Goal: Task Accomplishment & Management: Complete application form

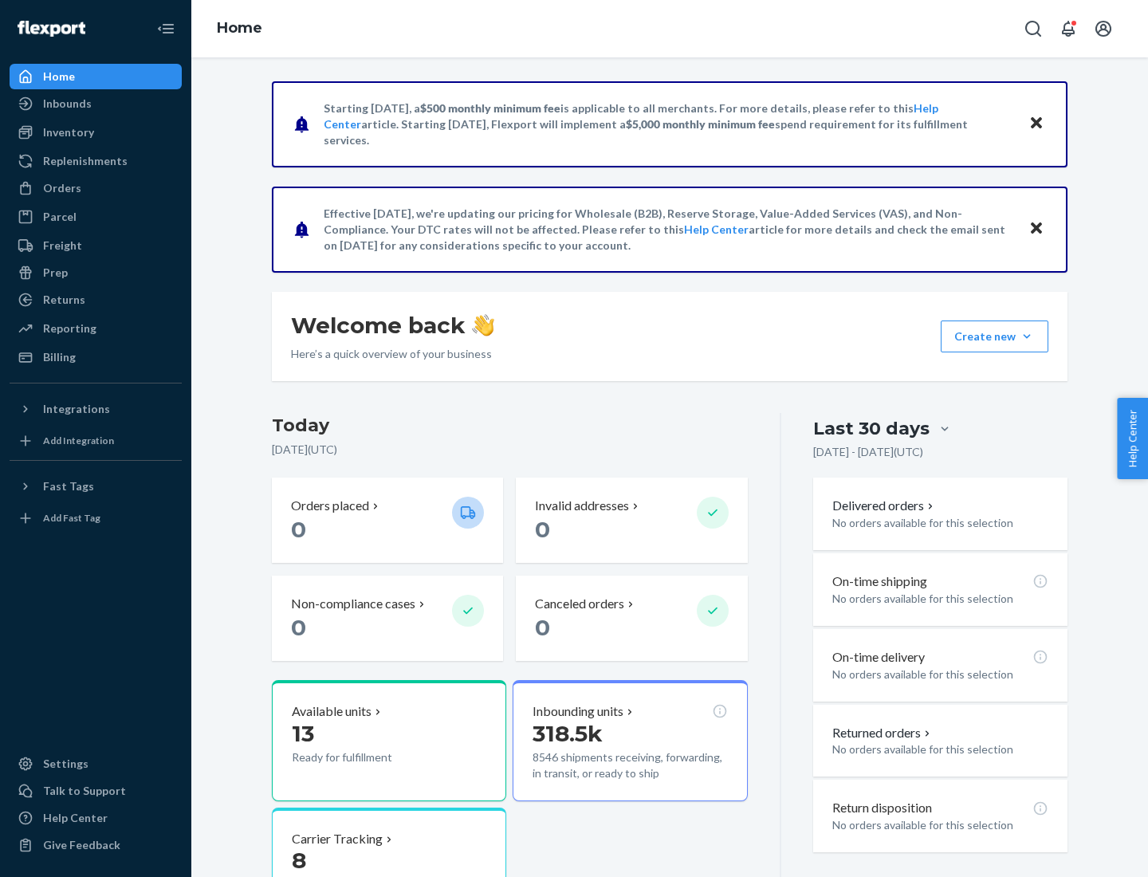
click at [1027, 337] on button "Create new Create new inbound Create new order Create new product" at bounding box center [995, 337] width 108 height 32
click at [96, 104] on div "Inbounds" at bounding box center [95, 104] width 169 height 22
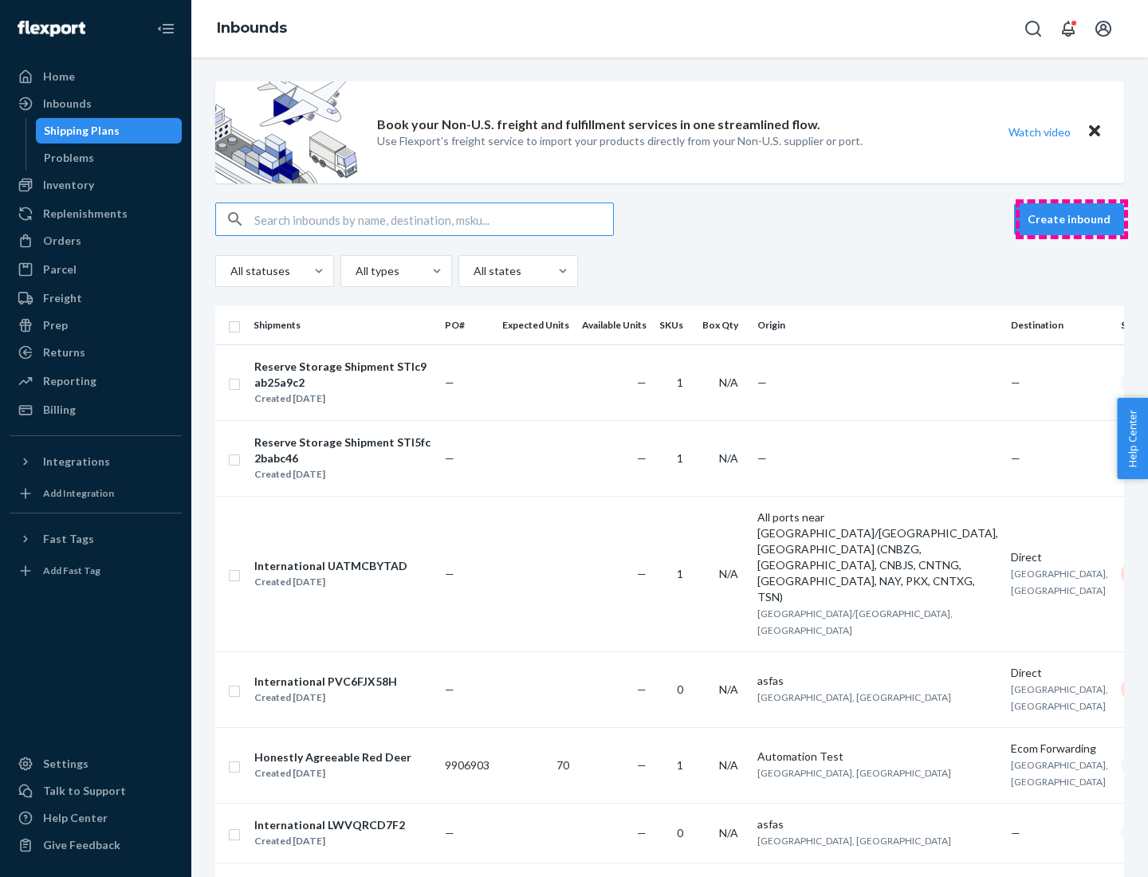
click at [1072, 219] on button "Create inbound" at bounding box center [1069, 219] width 110 height 32
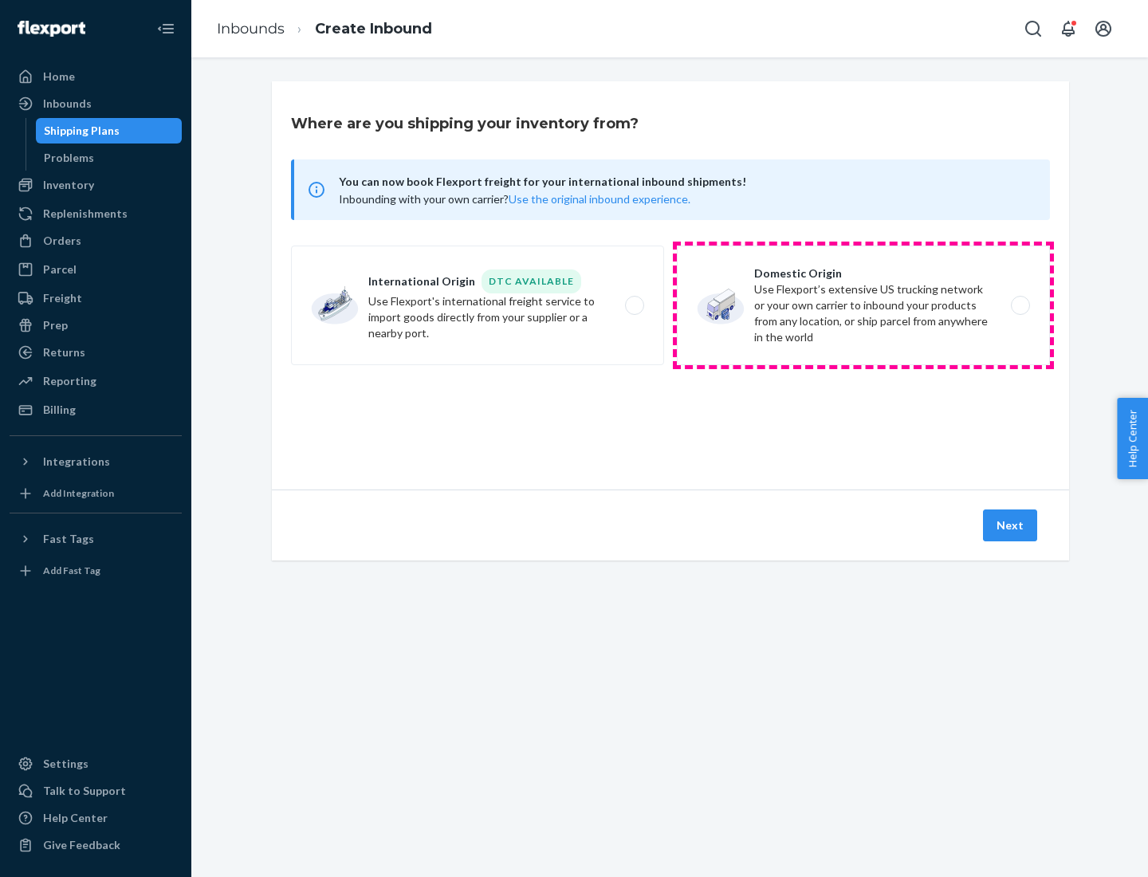
click at [864, 305] on label "Domestic Origin Use Flexport’s extensive US trucking network or your own carrie…" at bounding box center [863, 306] width 373 height 120
click at [1020, 305] on input "Domestic Origin Use Flexport’s extensive US trucking network or your own carrie…" at bounding box center [1025, 306] width 10 height 10
radio input "true"
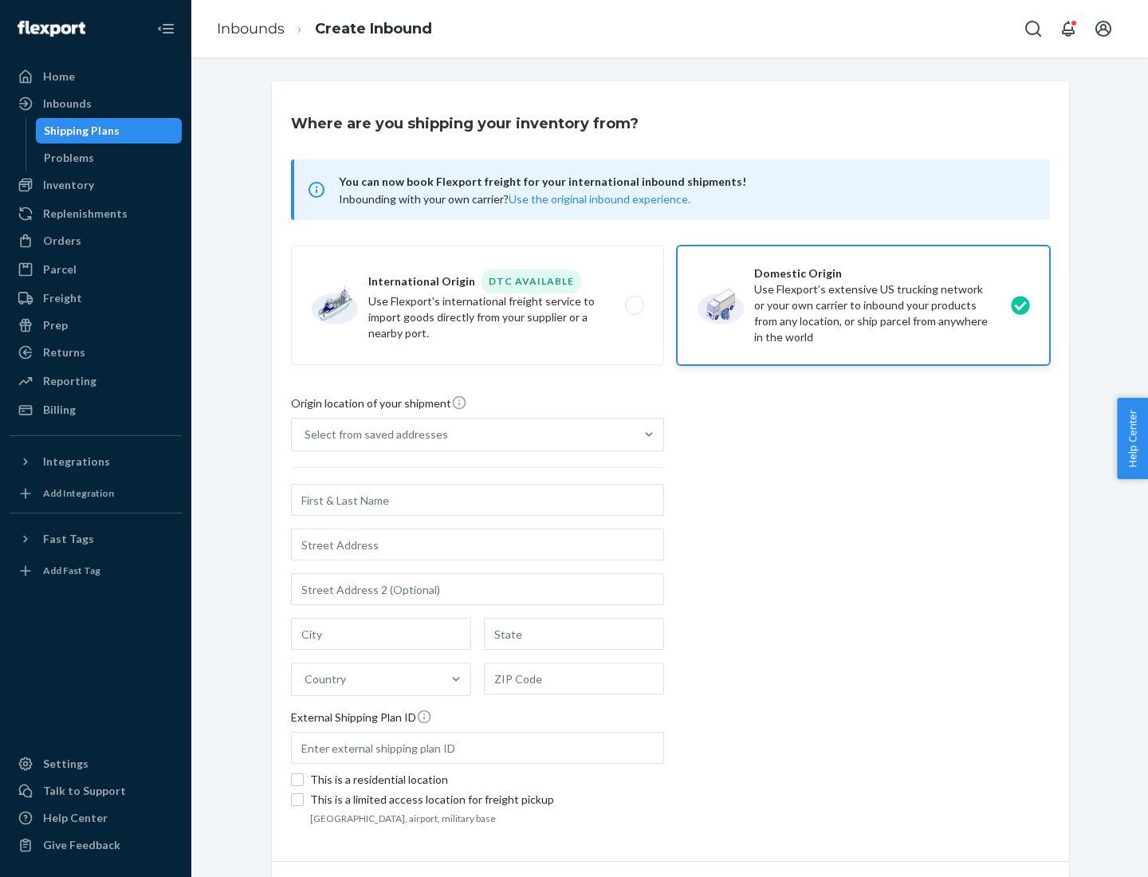
click at [372, 435] on div "Select from saved addresses" at bounding box center [377, 435] width 144 height 16
click at [306, 435] on input "Select from saved addresses" at bounding box center [306, 435] width 2 height 16
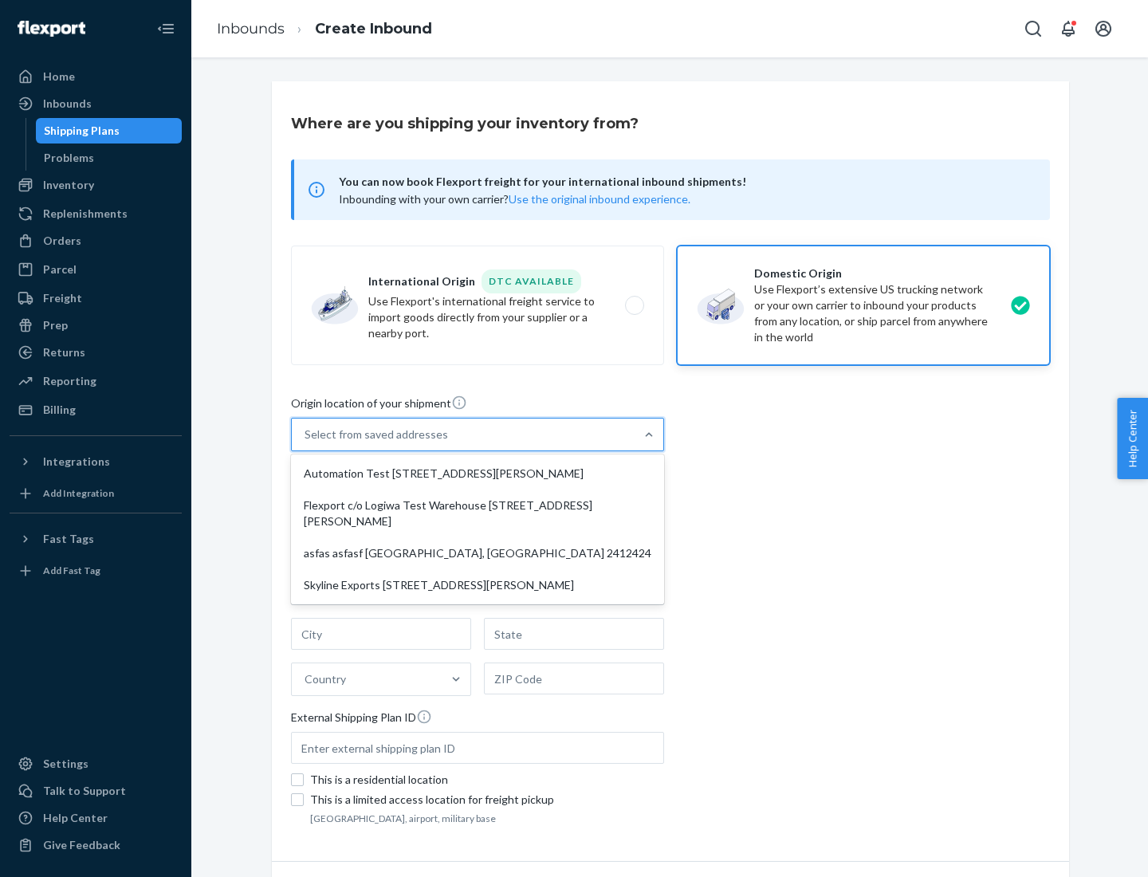
scroll to position [6, 0]
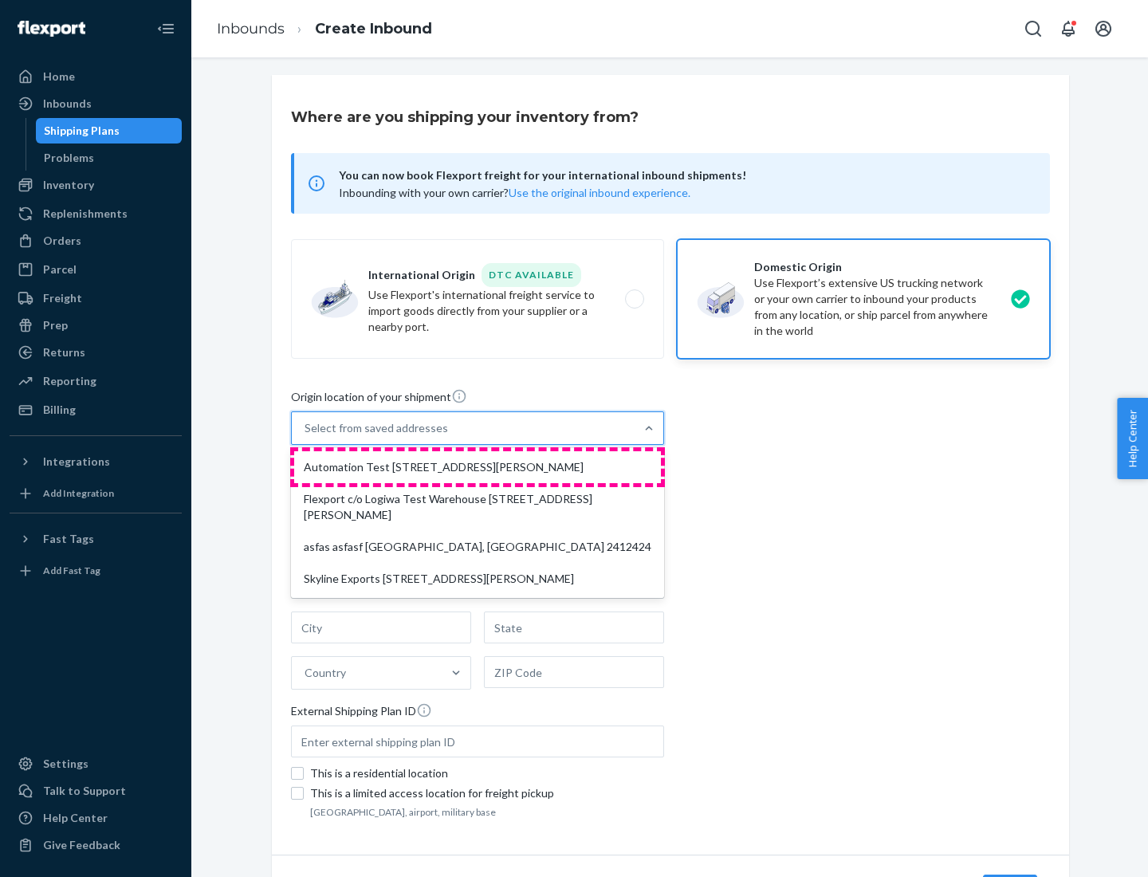
click at [478, 467] on div "Automation Test [STREET_ADDRESS][PERSON_NAME]" at bounding box center [477, 467] width 367 height 32
click at [306, 436] on input "option Automation Test [STREET_ADDRESS][PERSON_NAME] focused, 1 of 4. 4 results…" at bounding box center [306, 428] width 2 height 16
type input "Automation Test"
type input "9th Floor"
type input "[GEOGRAPHIC_DATA]"
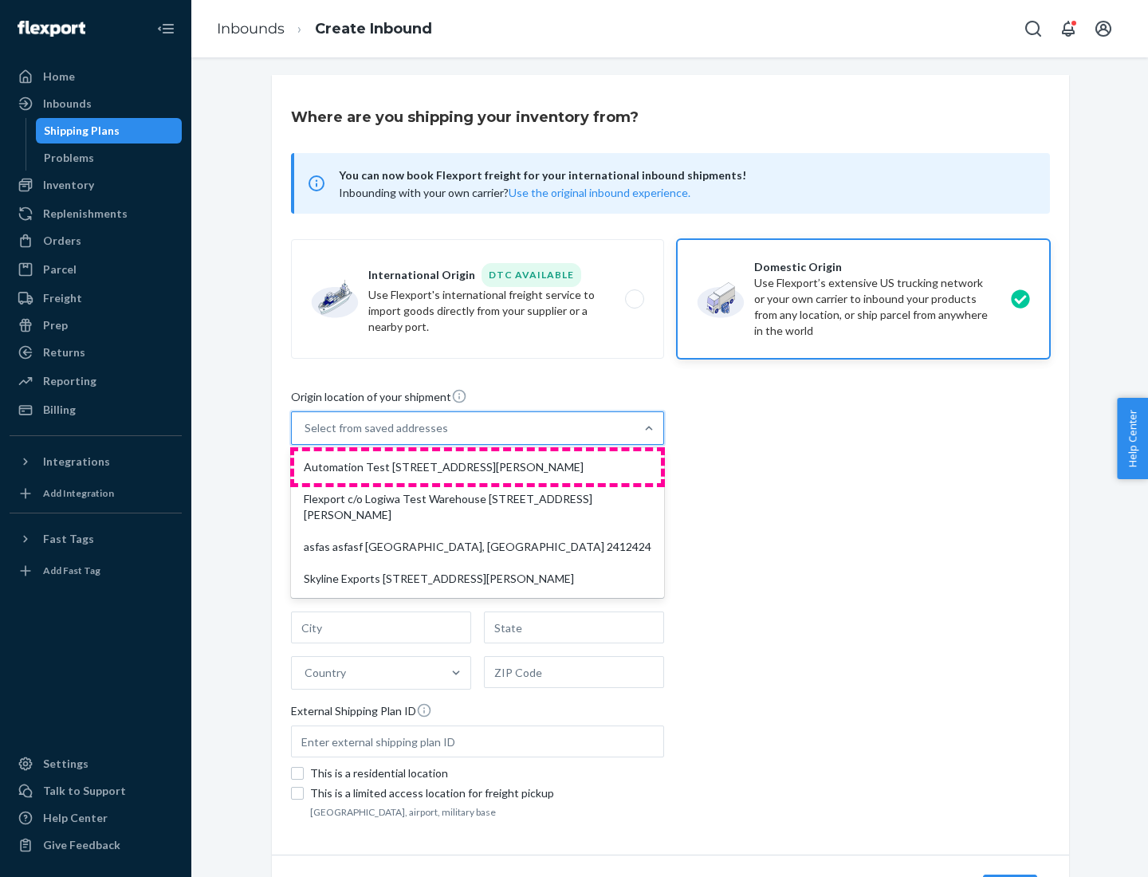
type input "CA"
type input "94104"
type input "[STREET_ADDRESS][PERSON_NAME]"
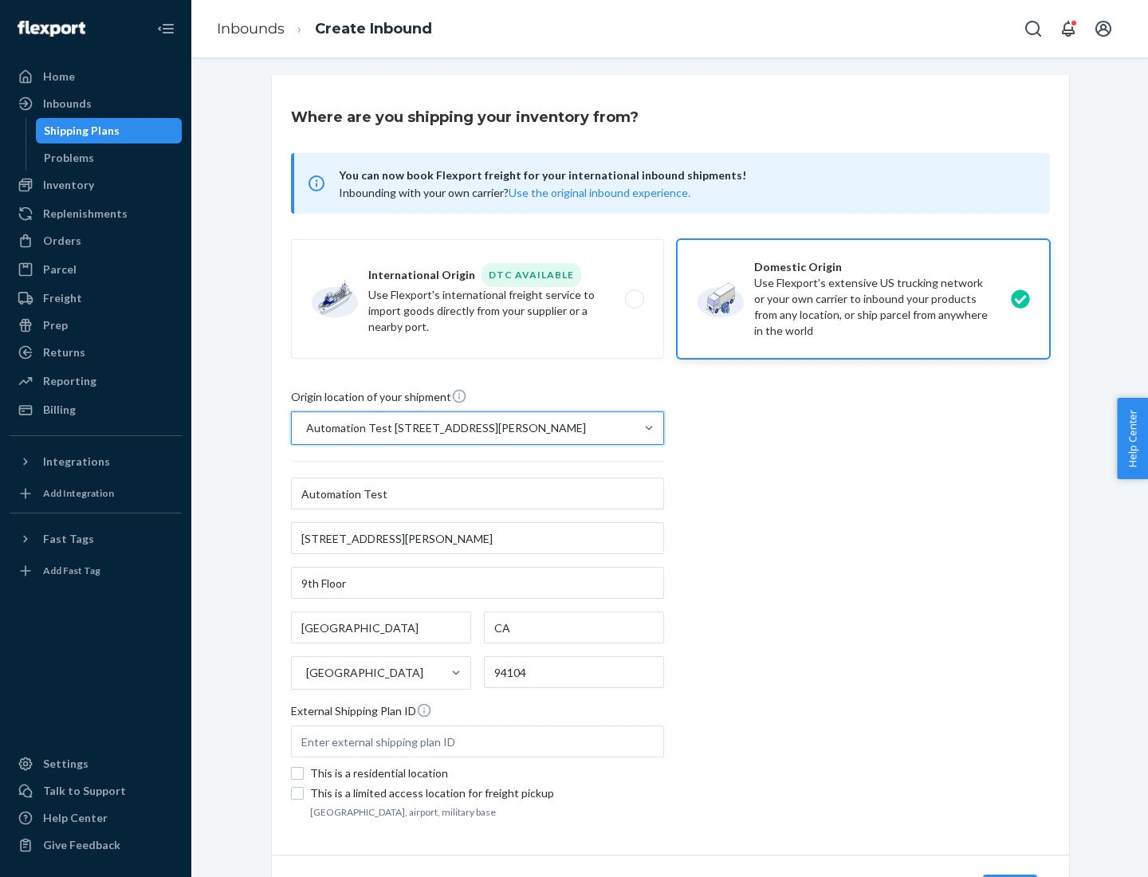
scroll to position [93, 0]
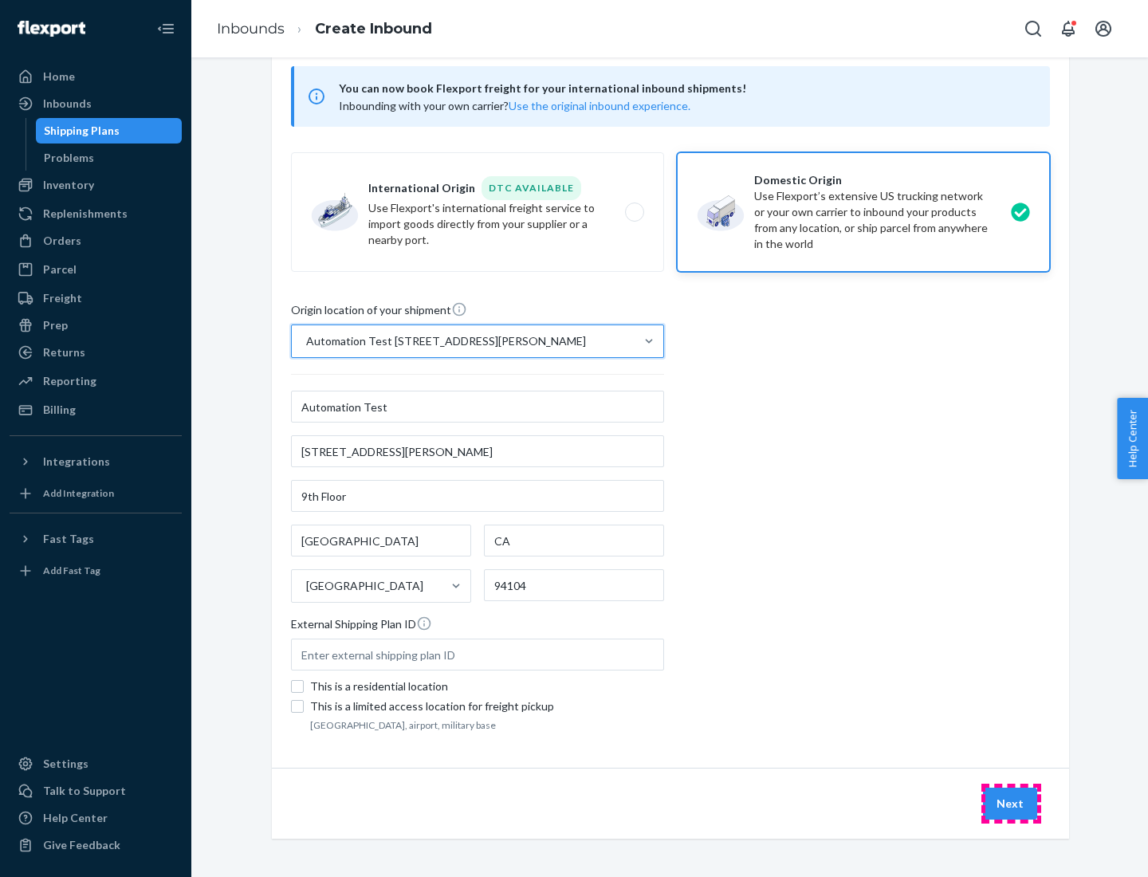
click at [1011, 804] on button "Next" at bounding box center [1010, 804] width 54 height 32
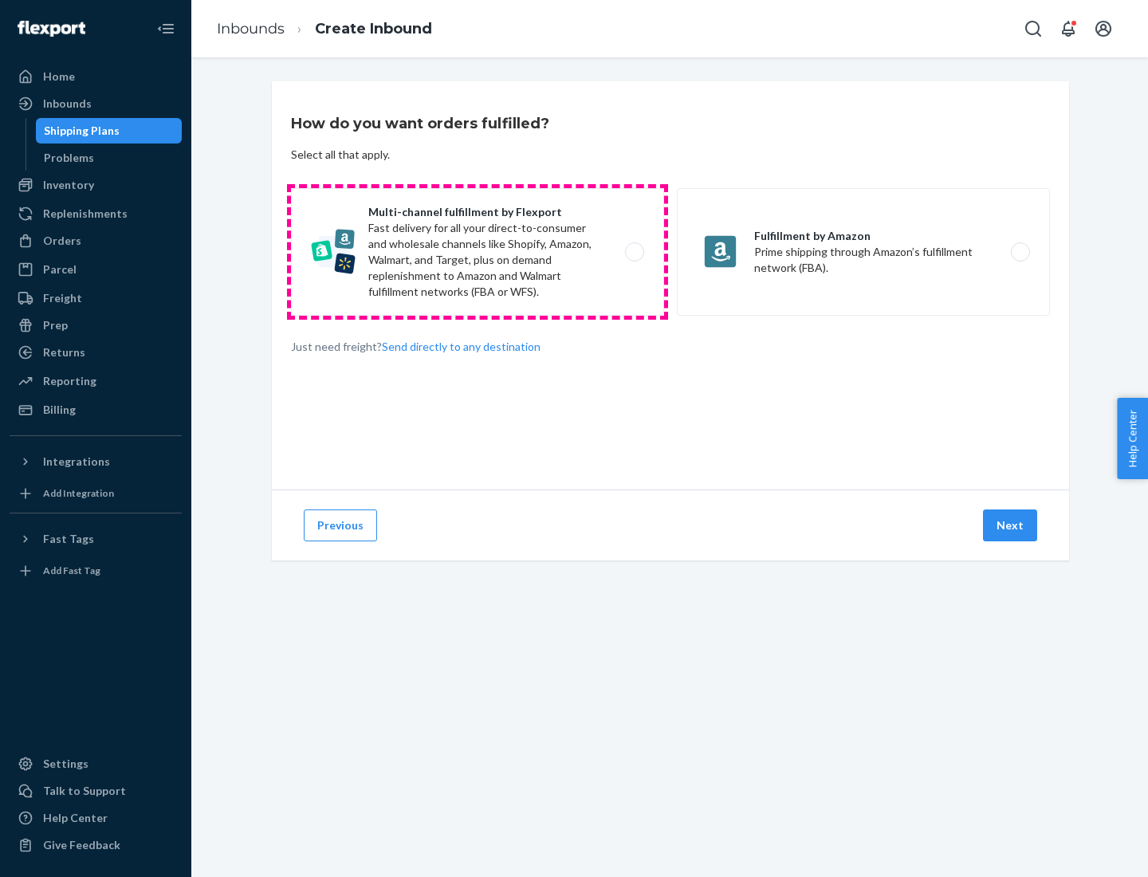
click at [478, 252] on label "Multi-channel fulfillment by Flexport Fast delivery for all your direct-to-cons…" at bounding box center [477, 252] width 373 height 128
click at [634, 252] on input "Multi-channel fulfillment by Flexport Fast delivery for all your direct-to-cons…" at bounding box center [639, 252] width 10 height 10
radio input "true"
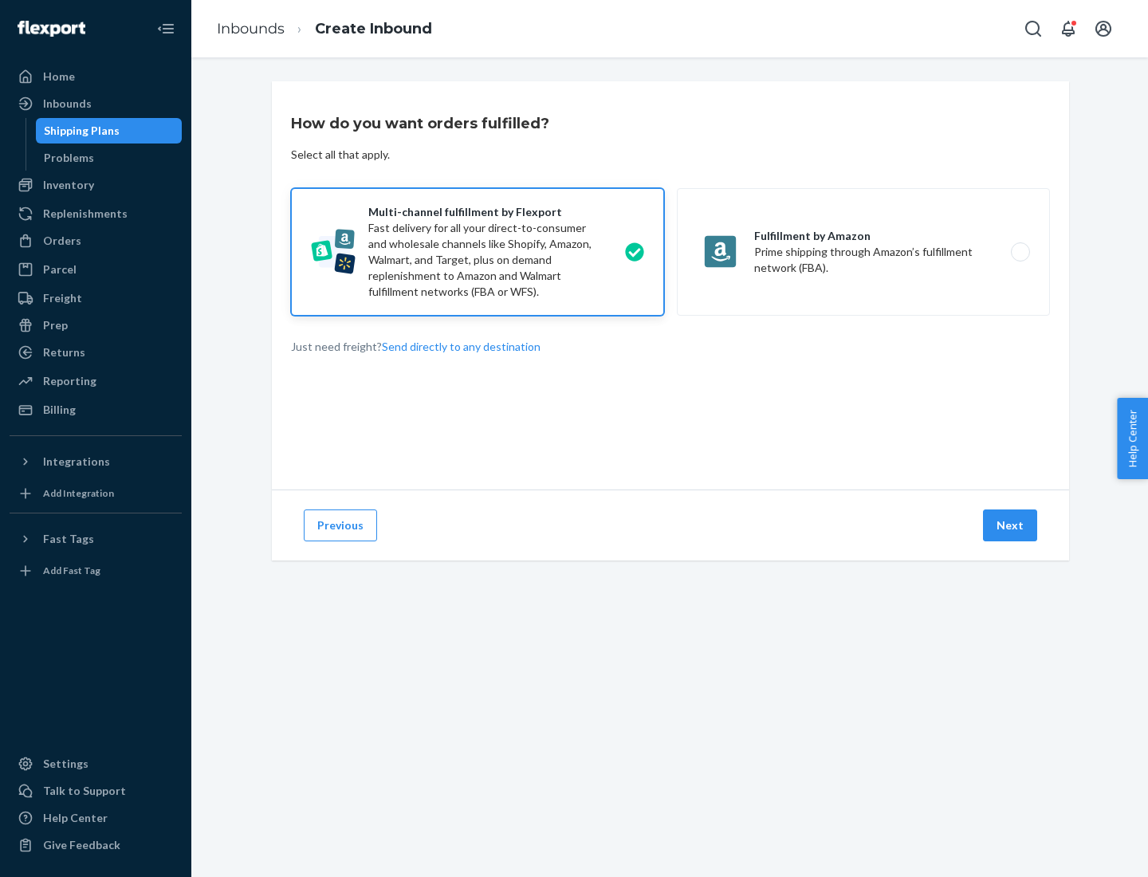
click at [1011, 526] on button "Next" at bounding box center [1010, 526] width 54 height 32
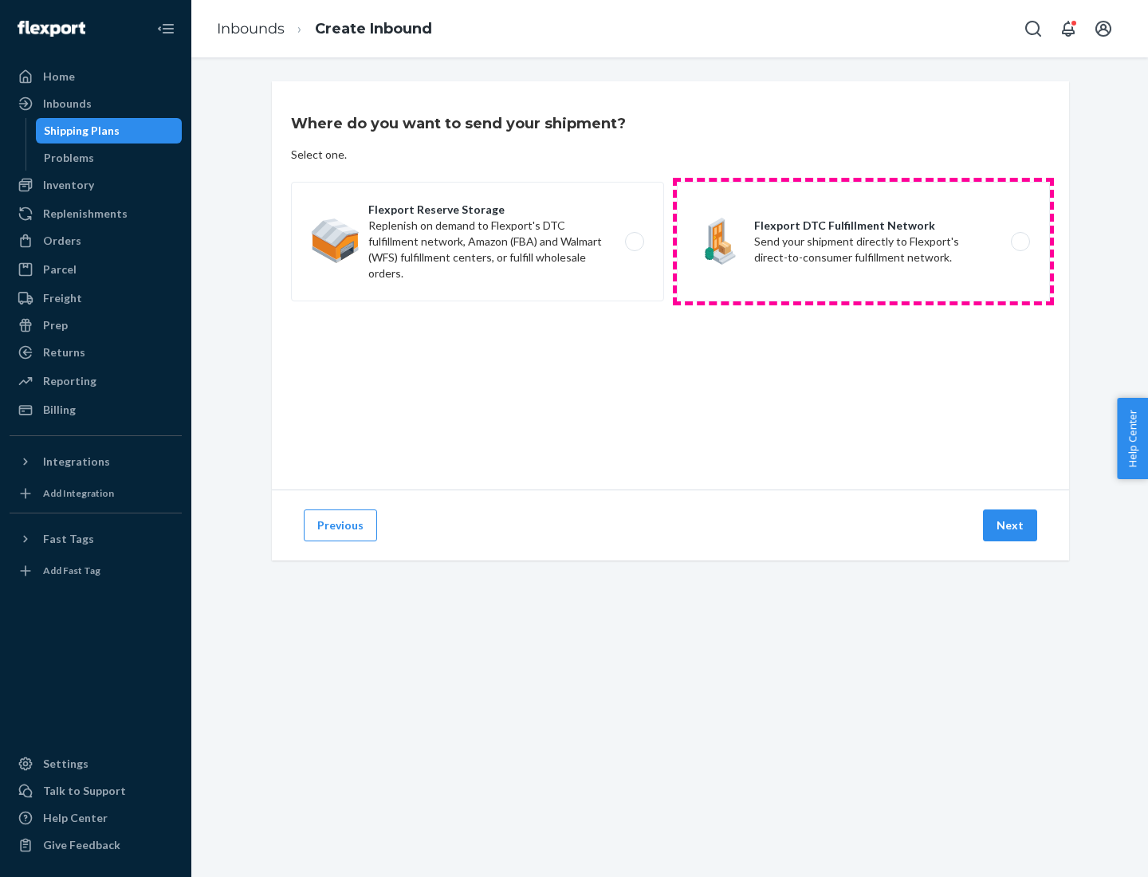
click at [864, 242] on label "Flexport DTC Fulfillment Network Send your shipment directly to Flexport's dire…" at bounding box center [863, 242] width 373 height 120
click at [1020, 242] on input "Flexport DTC Fulfillment Network Send your shipment directly to Flexport's dire…" at bounding box center [1025, 242] width 10 height 10
radio input "true"
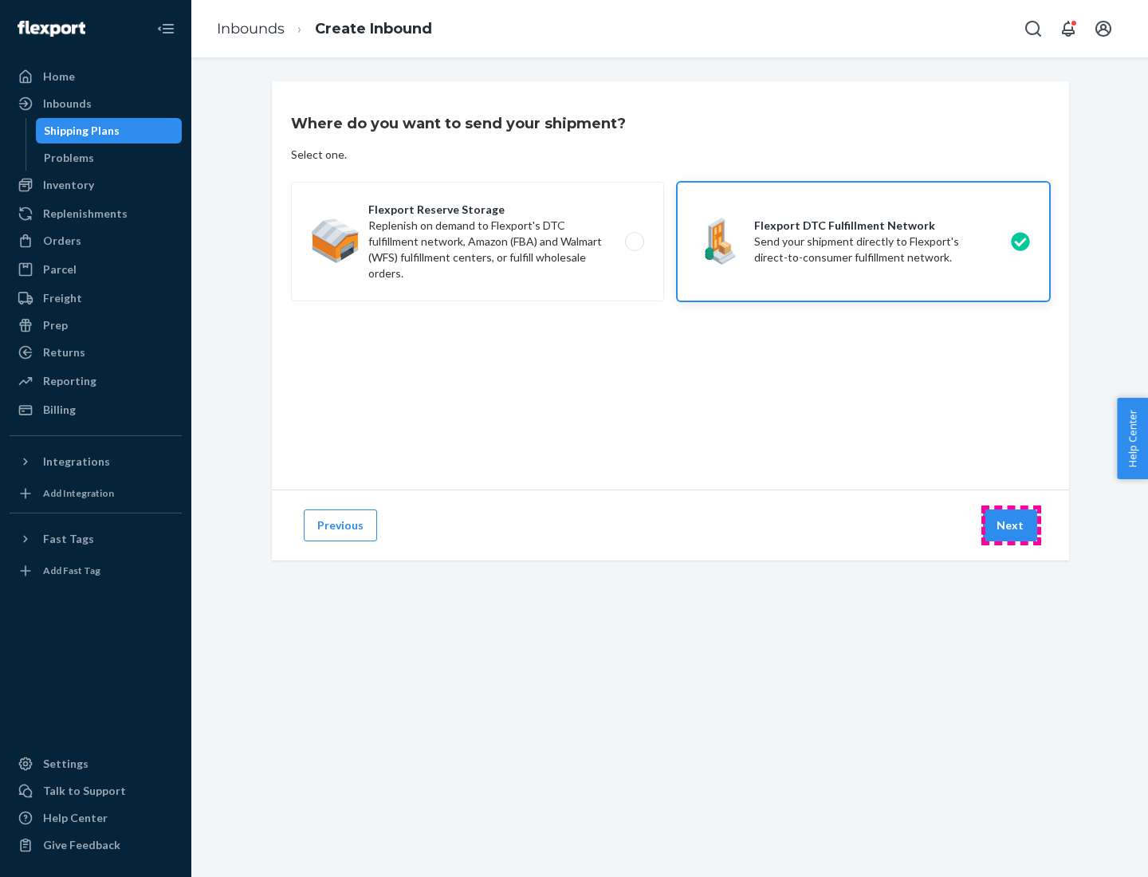
click at [1011, 526] on button "Next" at bounding box center [1010, 526] width 54 height 32
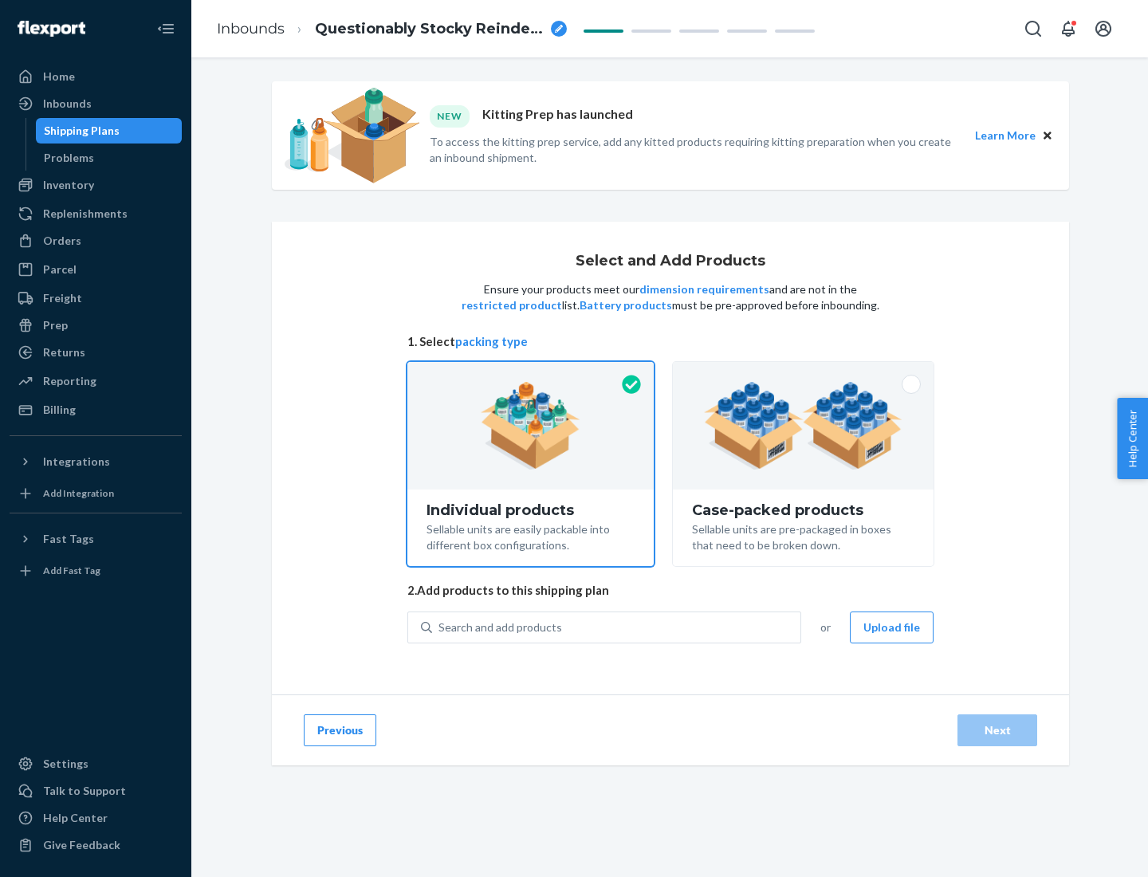
click at [804, 426] on img at bounding box center [803, 426] width 199 height 88
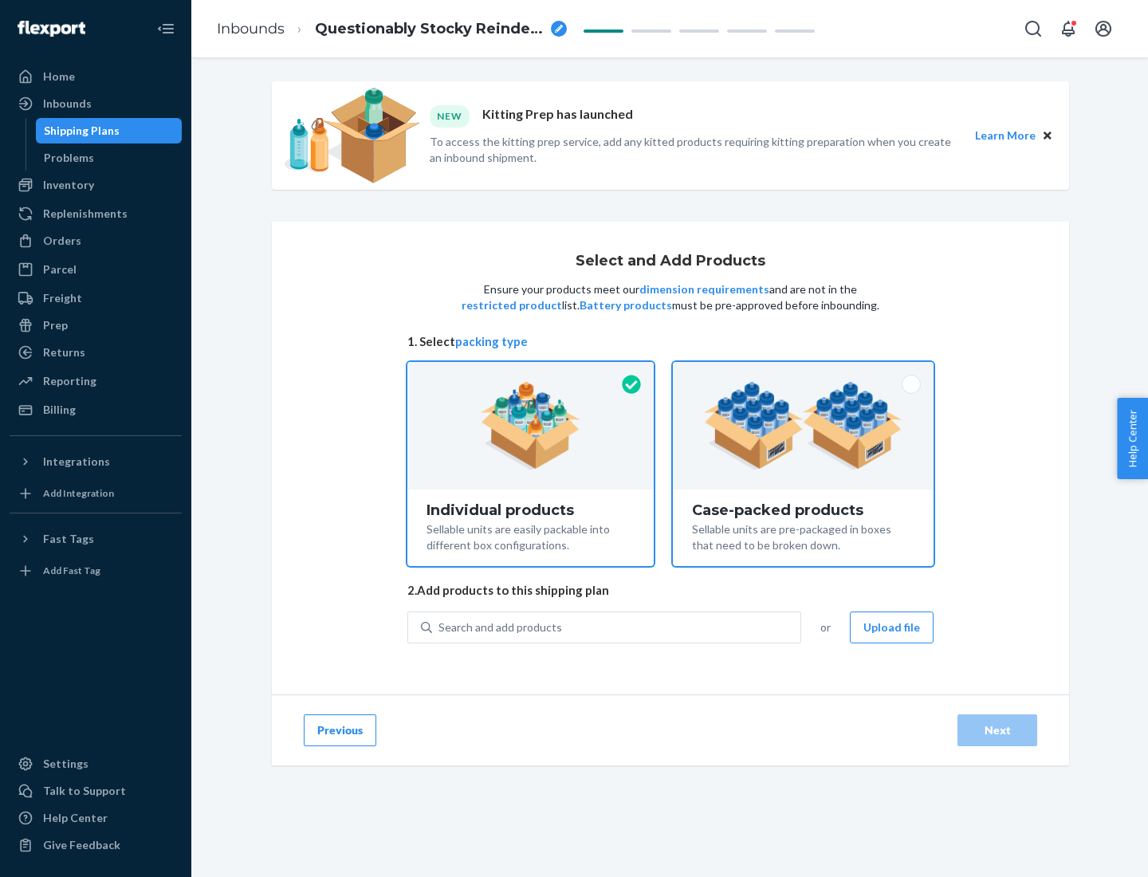
click at [804, 372] on input "Case-packed products Sellable units are pre-packaged in boxes that need to be b…" at bounding box center [803, 367] width 10 height 10
radio input "true"
radio input "false"
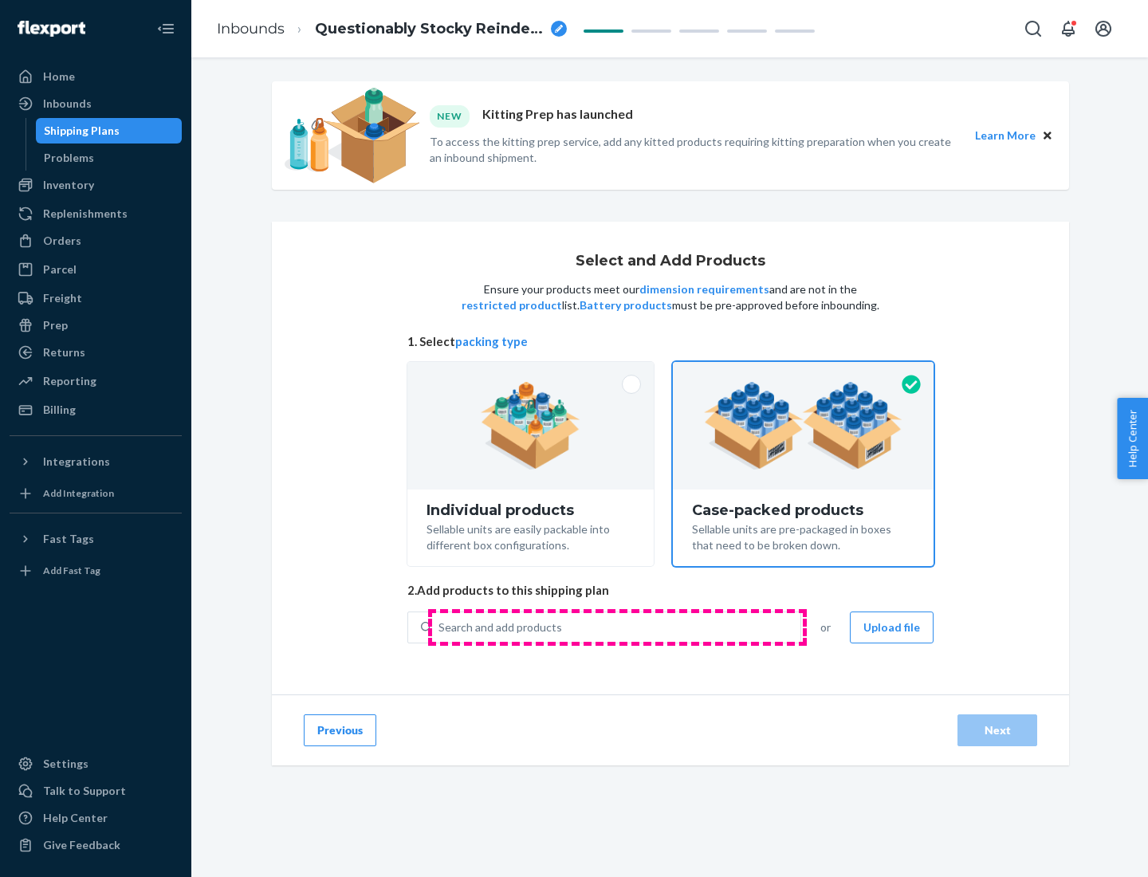
click at [617, 627] on div "Search and add products" at bounding box center [616, 627] width 368 height 29
click at [440, 627] on input "Search and add products" at bounding box center [440, 628] width 2 height 16
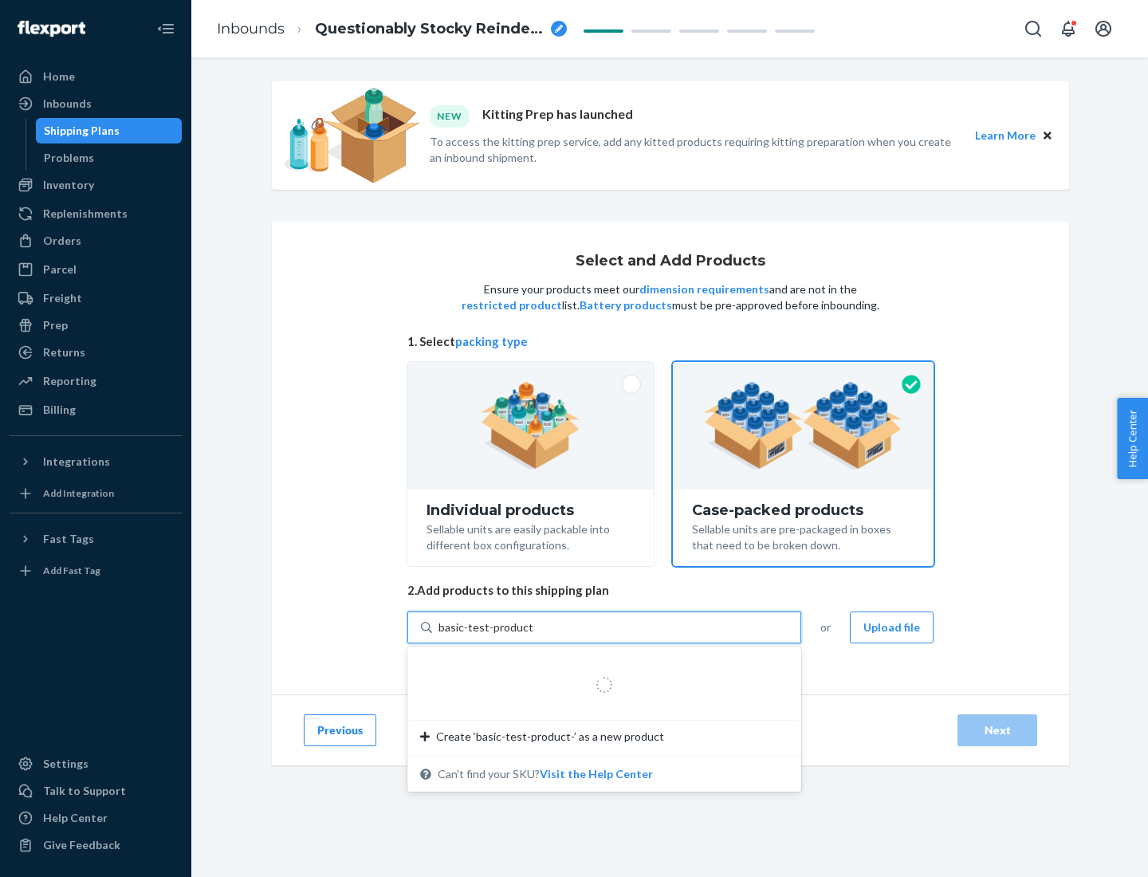
type input "basic-test-product-1"
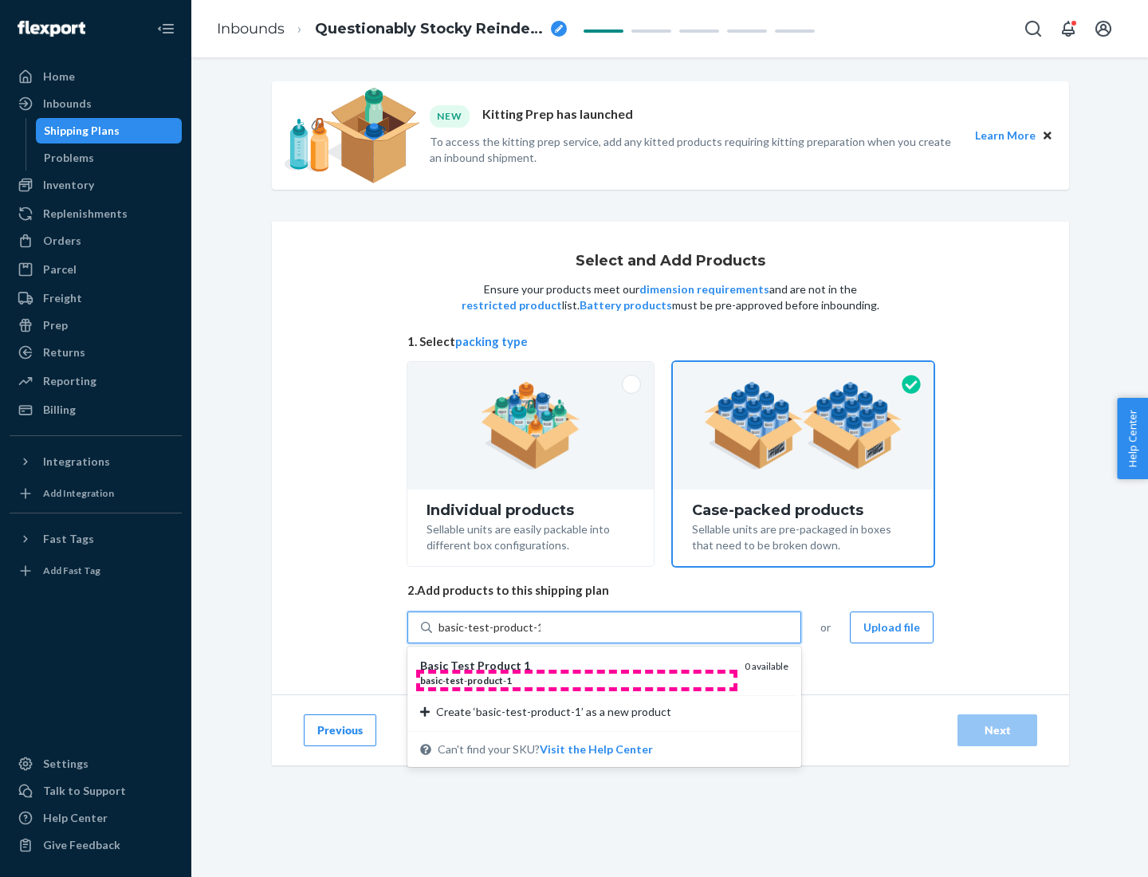
click at [577, 680] on div "basic - test - product - 1" at bounding box center [576, 681] width 312 height 14
click at [541, 636] on input "basic-test-product-1" at bounding box center [490, 628] width 102 height 16
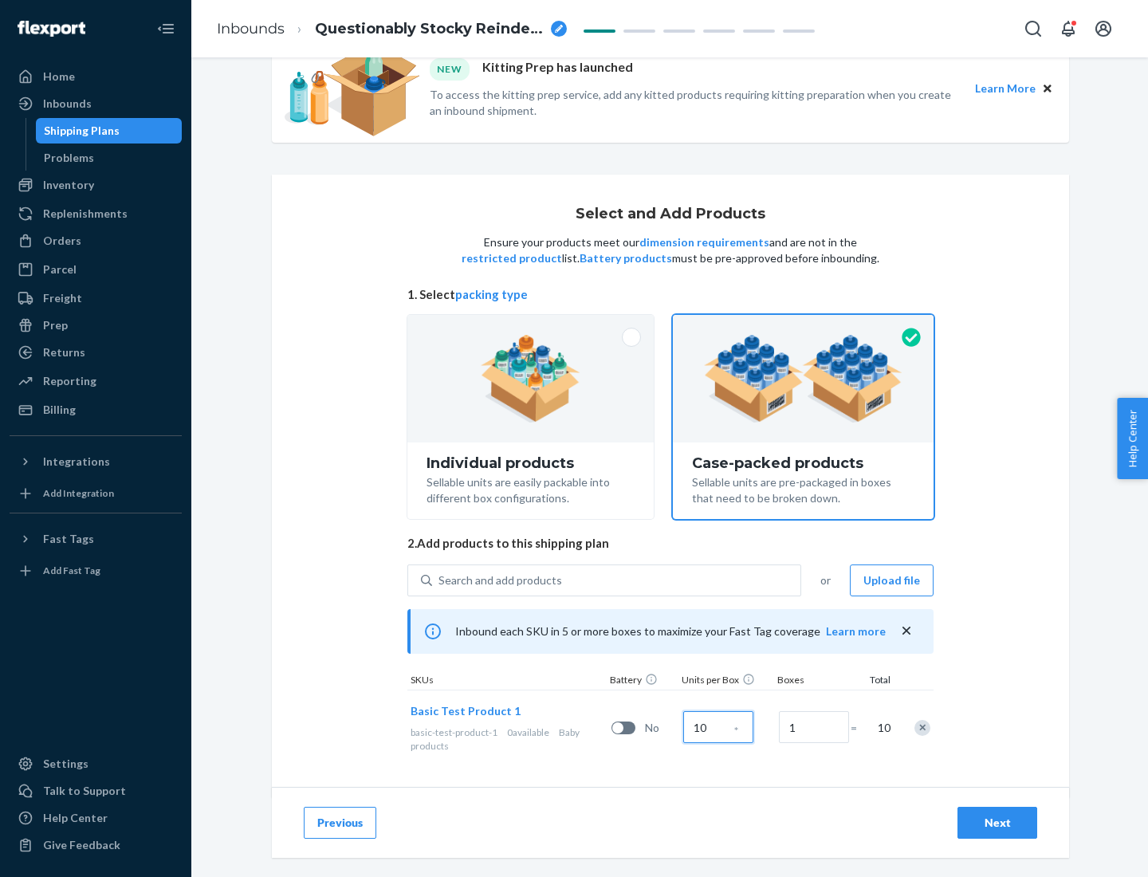
scroll to position [57, 0]
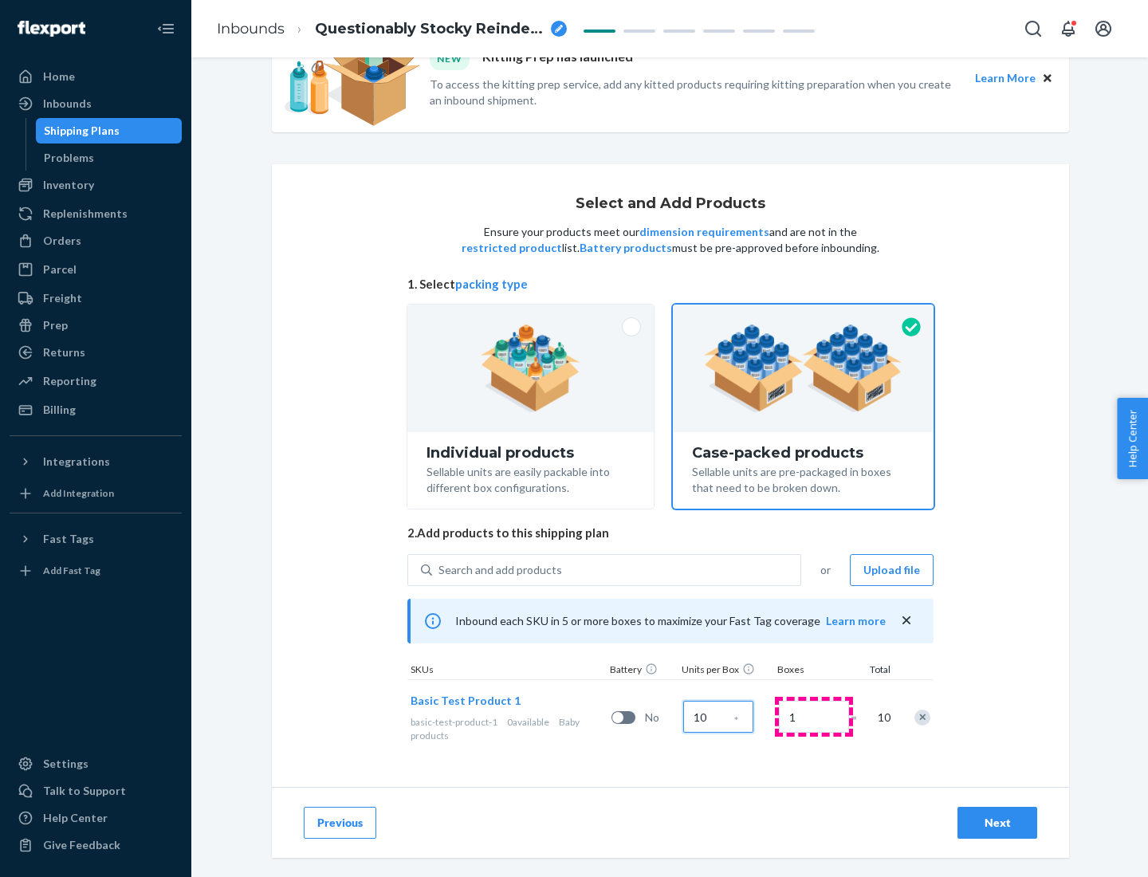
type input "10"
type input "7"
click at [998, 823] on div "Next" at bounding box center [997, 823] width 53 height 16
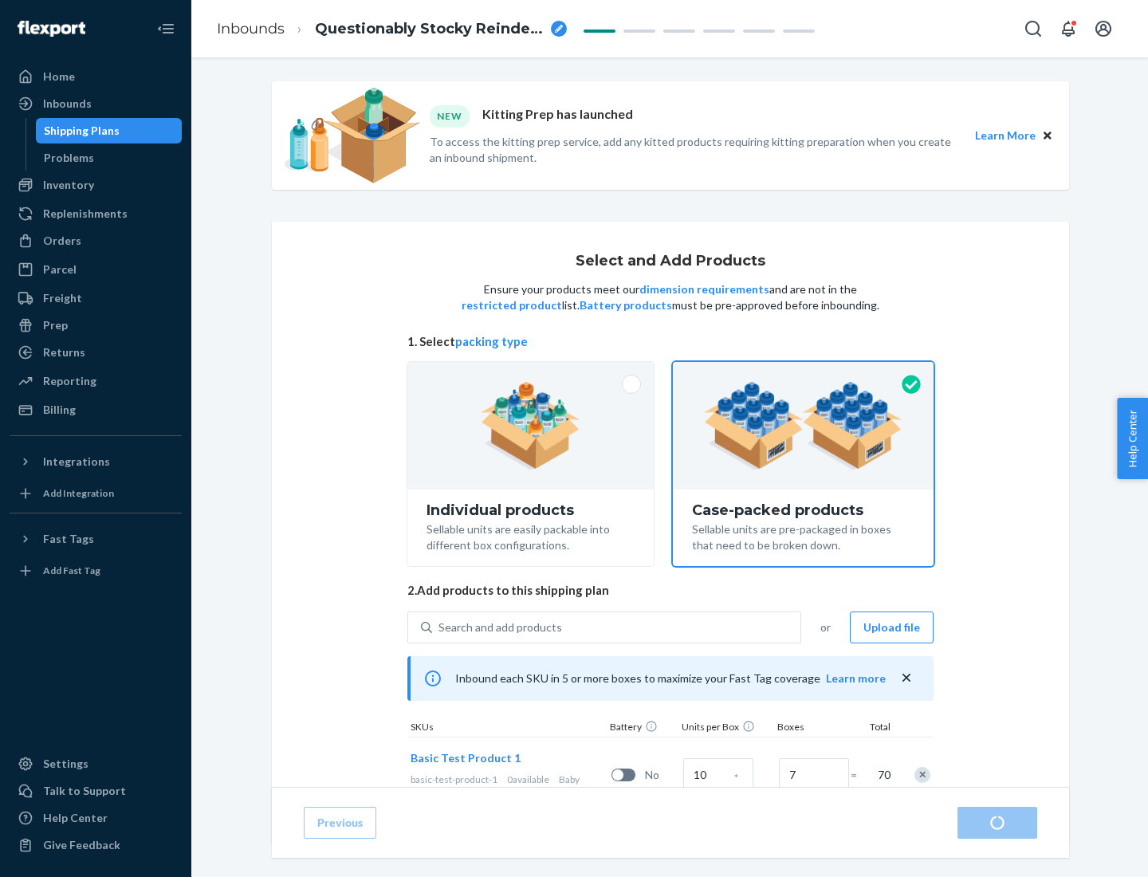
radio input "true"
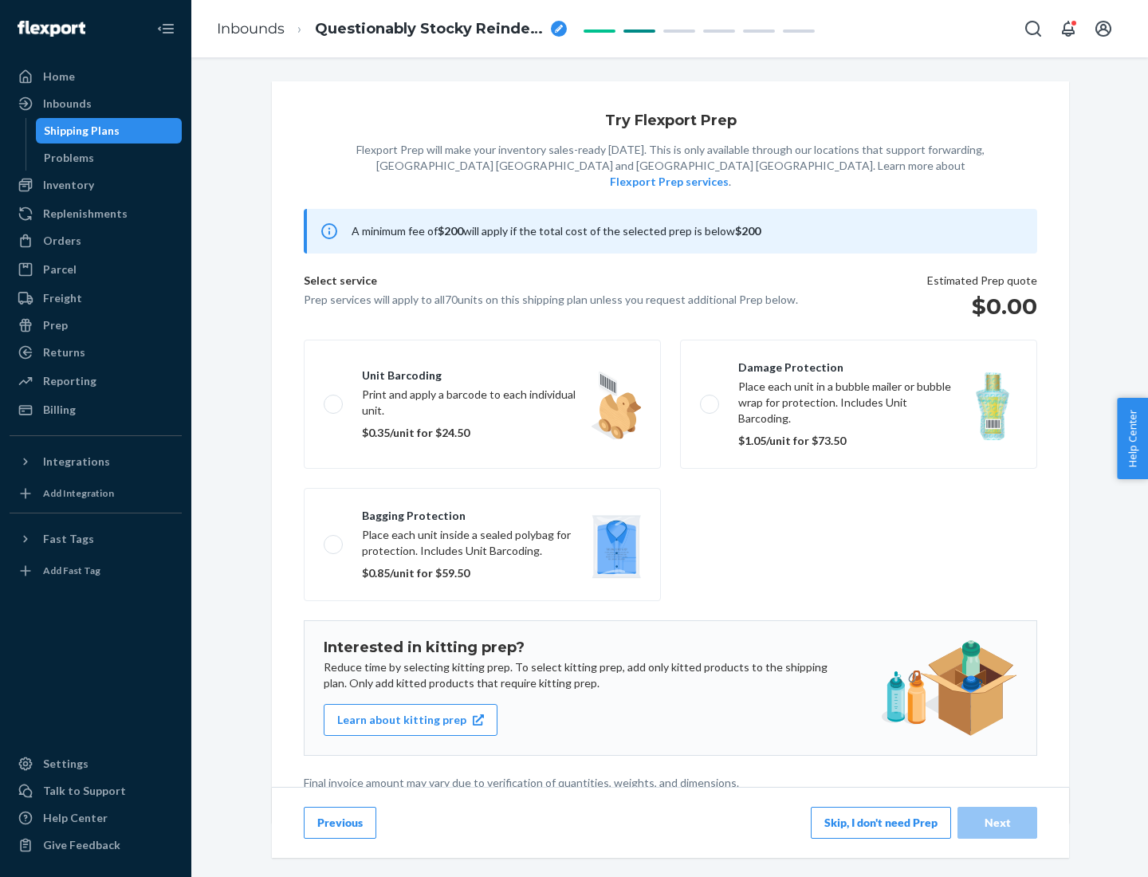
scroll to position [4, 0]
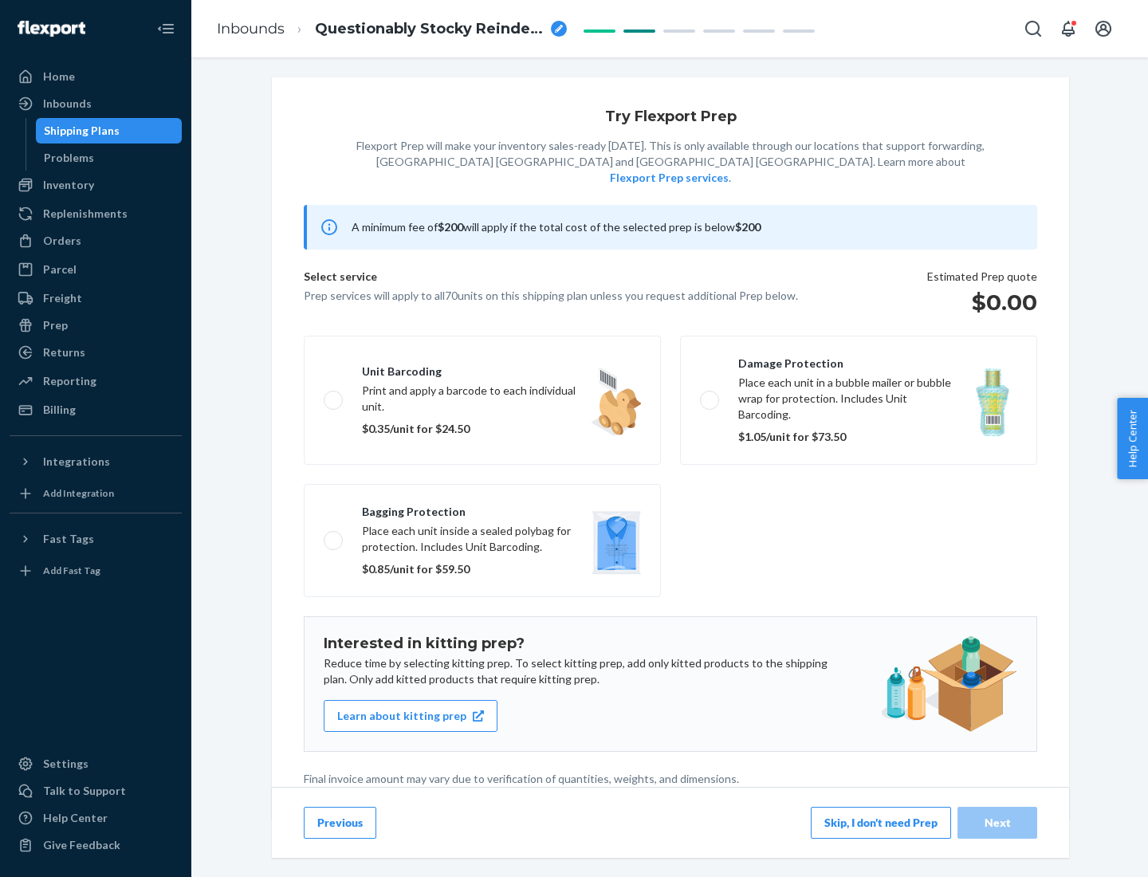
click at [483, 508] on label "Bagging protection Place each unit inside a sealed polybag for protection. Incl…" at bounding box center [482, 540] width 357 height 113
click at [334, 535] on input "Bagging protection Place each unit inside a sealed polybag for protection. Incl…" at bounding box center [329, 540] width 10 height 10
checkbox input "true"
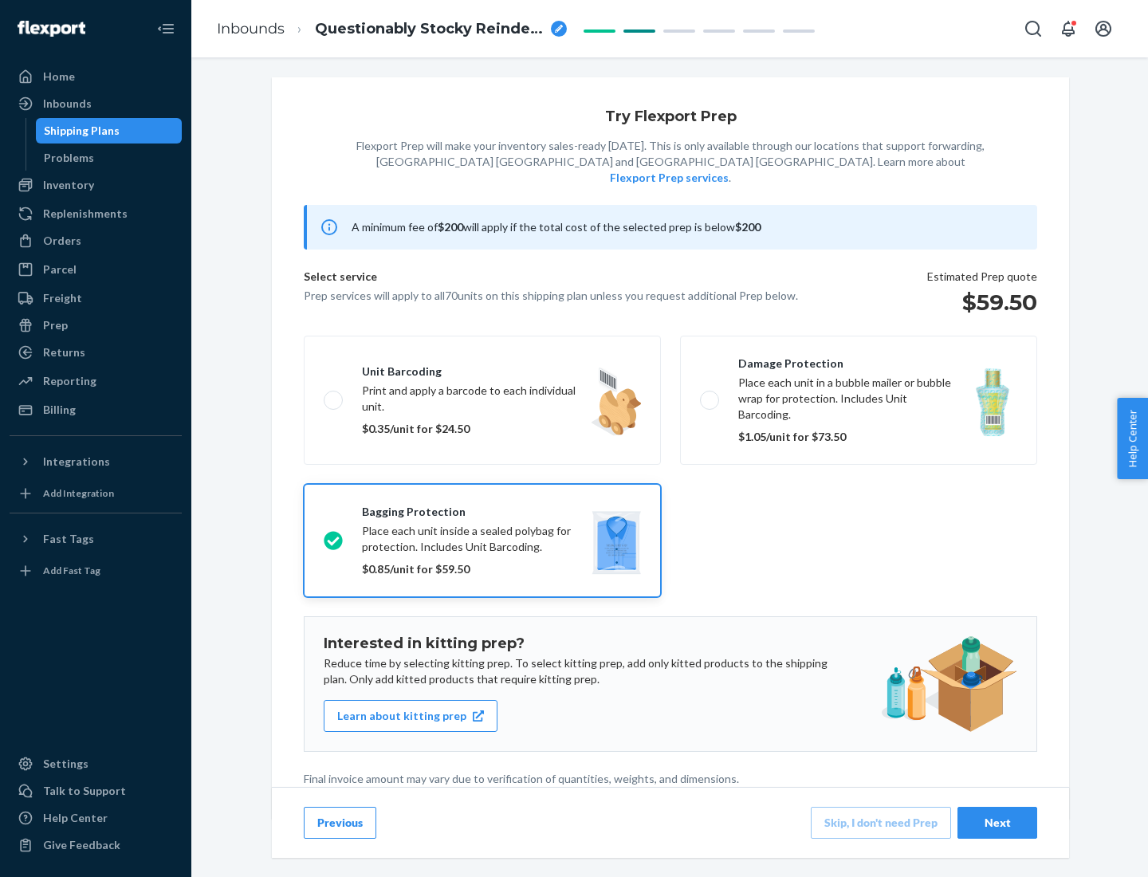
click at [998, 822] on div "Next" at bounding box center [997, 823] width 53 height 16
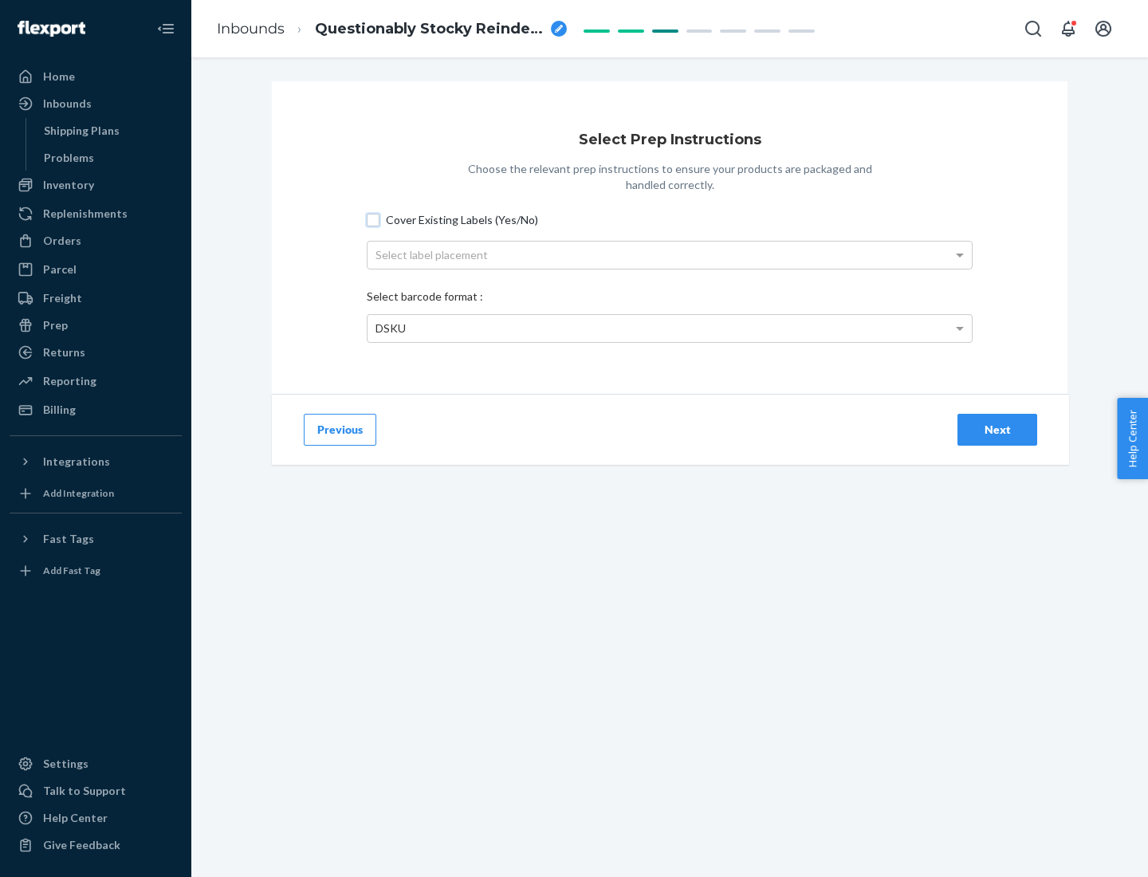
click at [373, 219] on input "Cover Existing Labels (Yes/No)" at bounding box center [373, 220] width 13 height 13
checkbox input "true"
click at [670, 254] on div "Select label placement" at bounding box center [670, 255] width 605 height 27
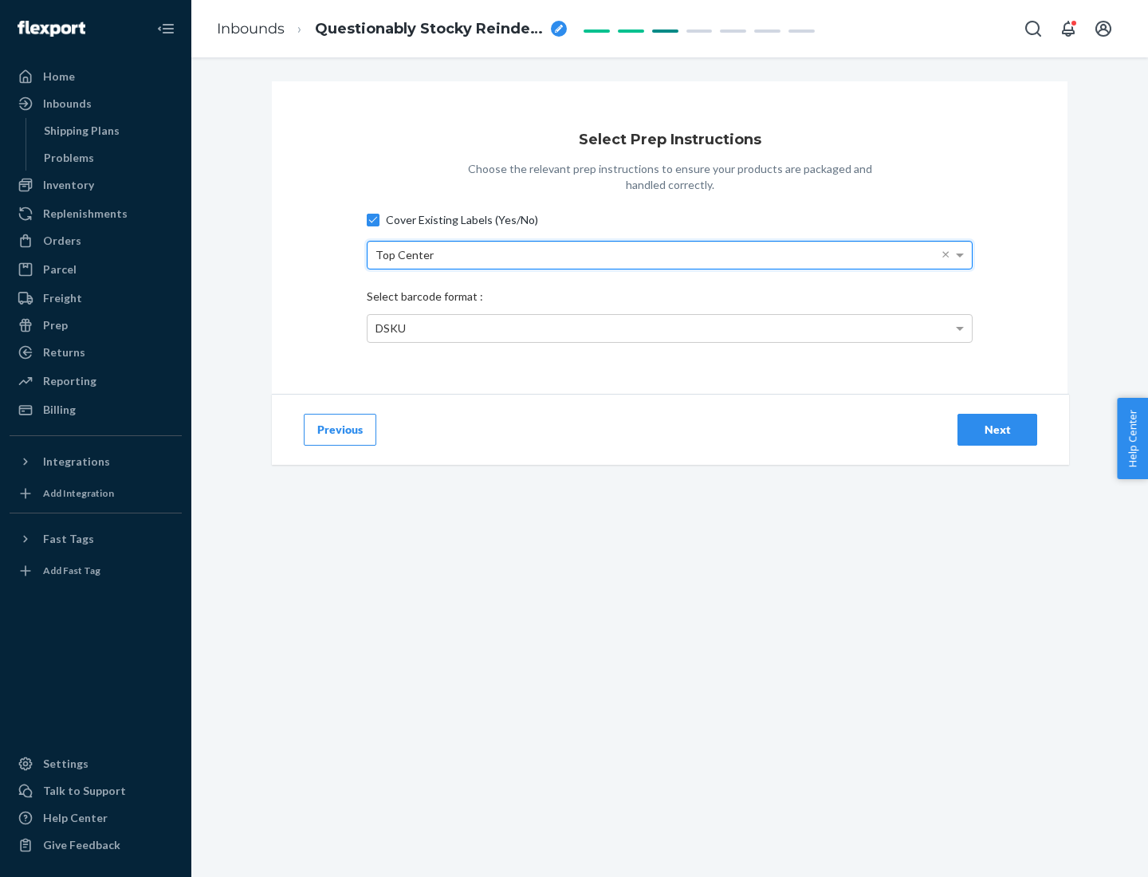
click at [670, 328] on div "DSKU" at bounding box center [670, 328] width 605 height 27
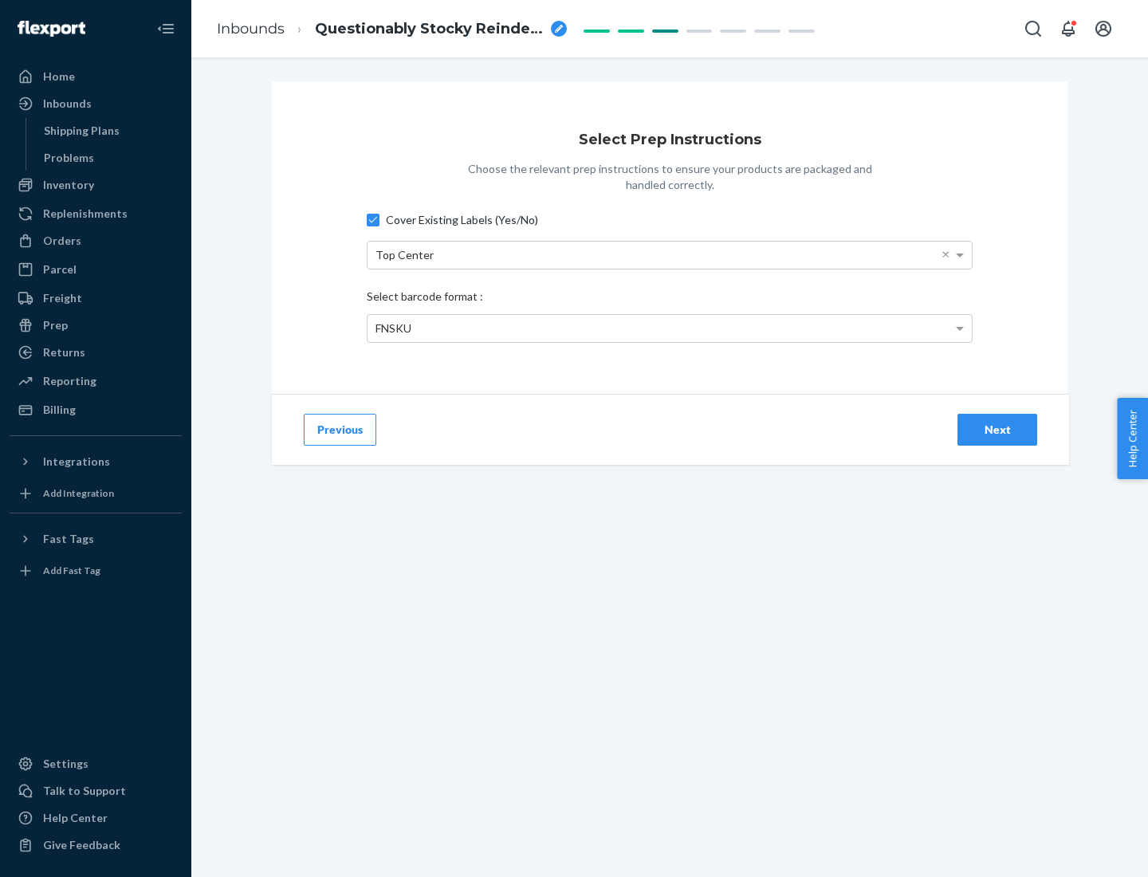
click at [998, 429] on div "Next" at bounding box center [997, 430] width 53 height 16
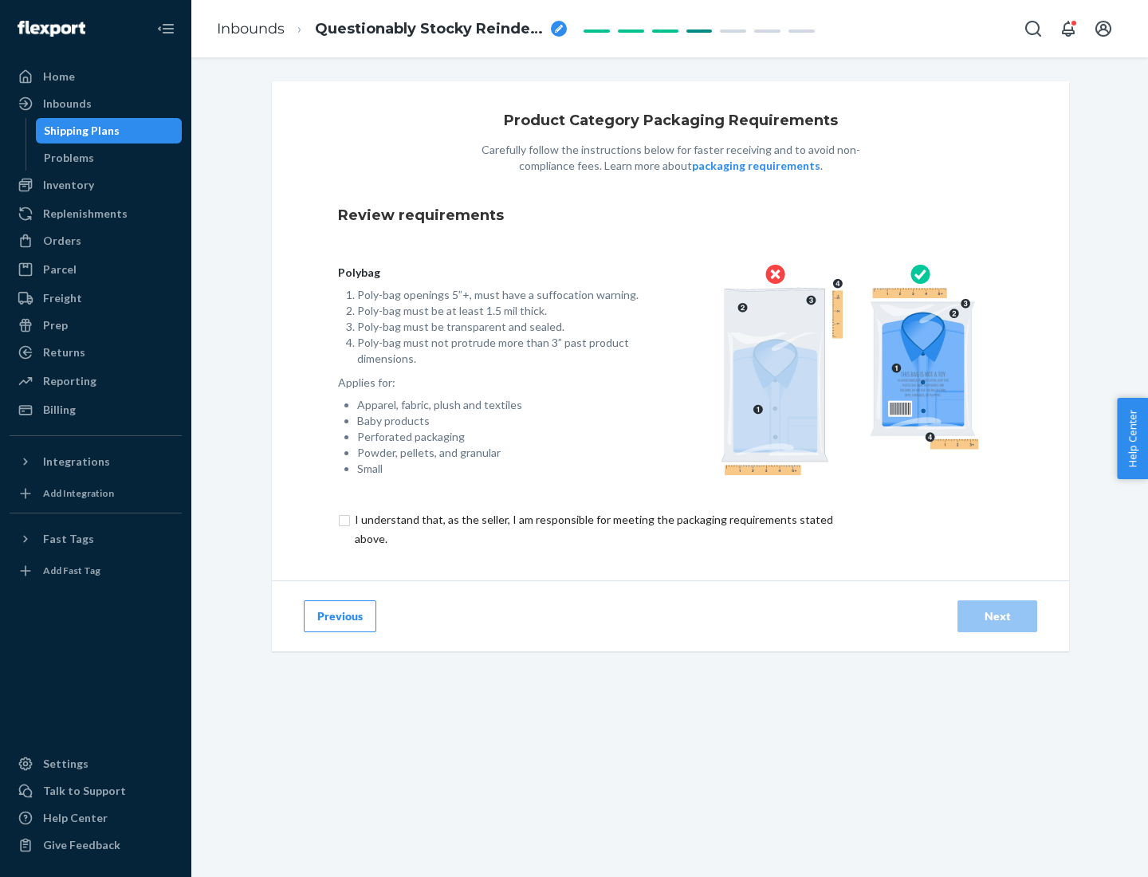
click at [593, 529] on input "checkbox" at bounding box center [603, 529] width 530 height 38
checkbox input "true"
click at [998, 616] on div "Next" at bounding box center [997, 617] width 53 height 16
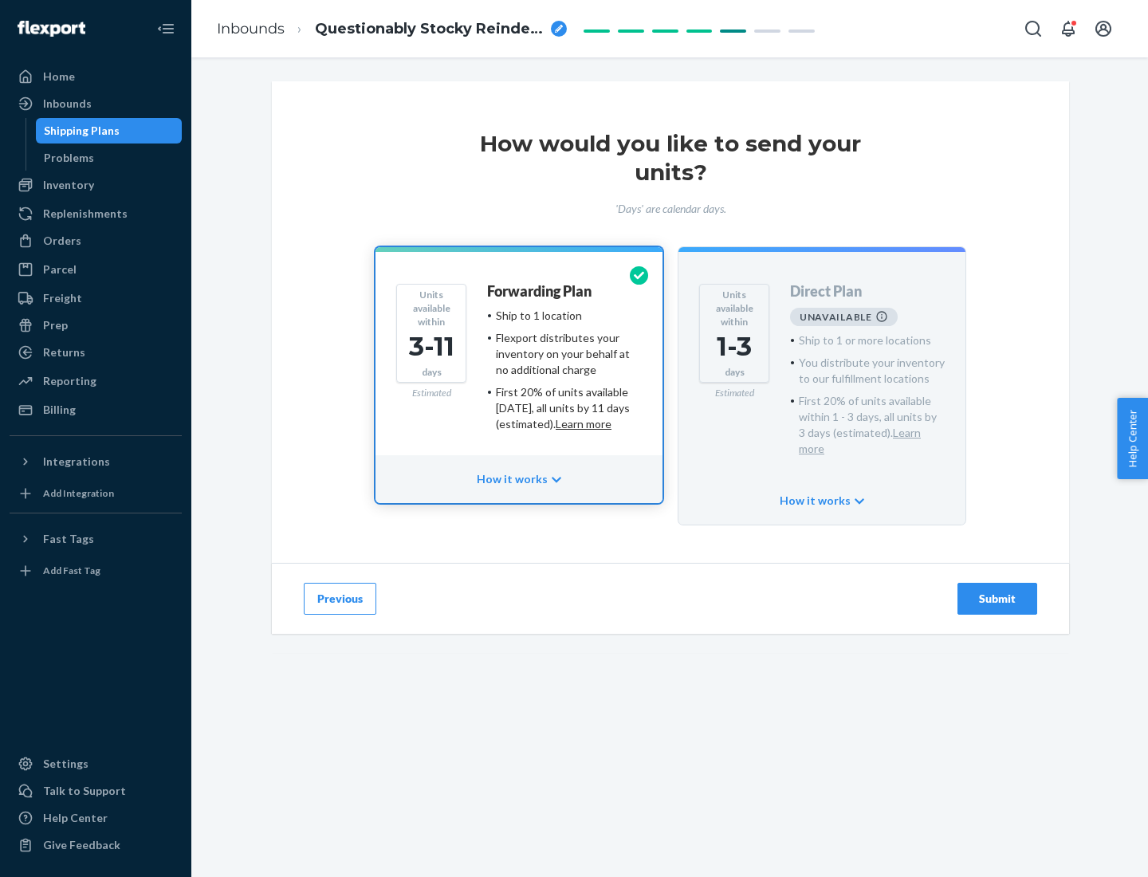
click at [541, 291] on h4 "Forwarding Plan" at bounding box center [539, 292] width 104 height 16
click at [998, 591] on div "Submit" at bounding box center [997, 599] width 53 height 16
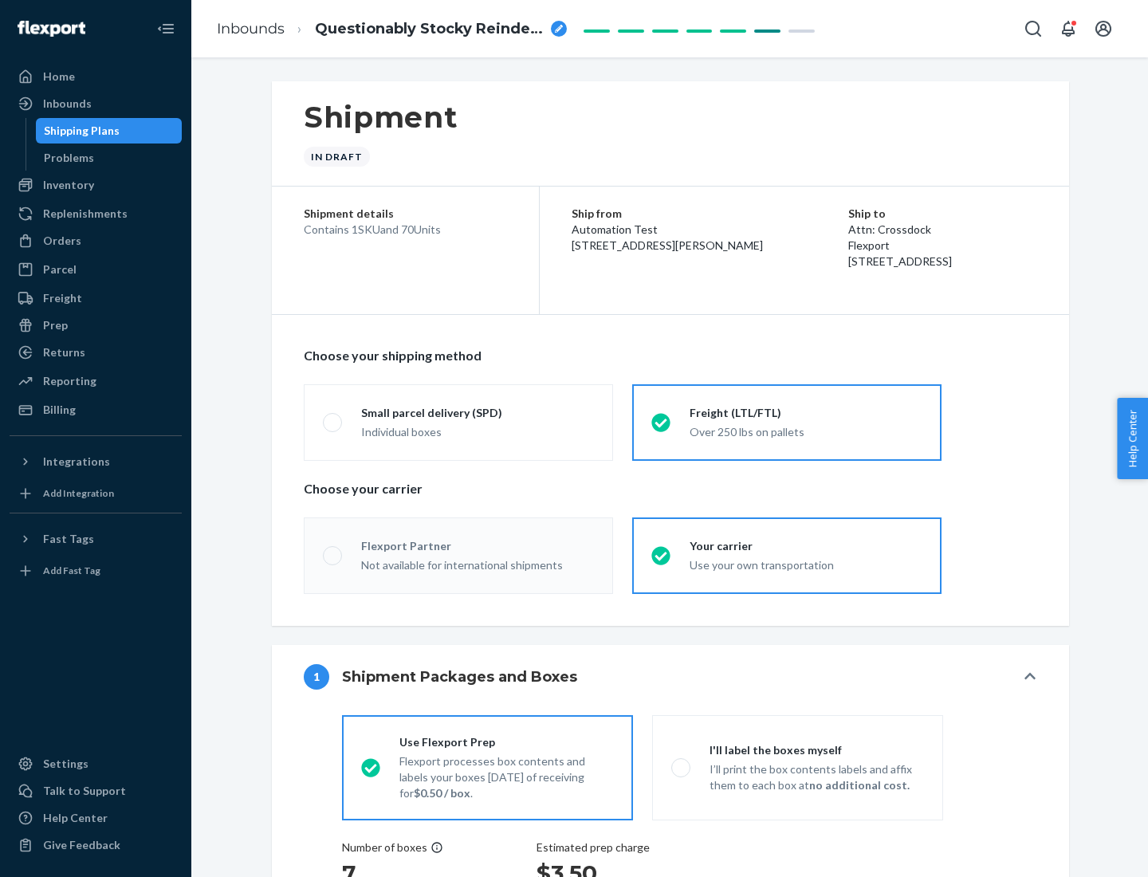
radio input "true"
radio input "false"
radio input "true"
radio input "false"
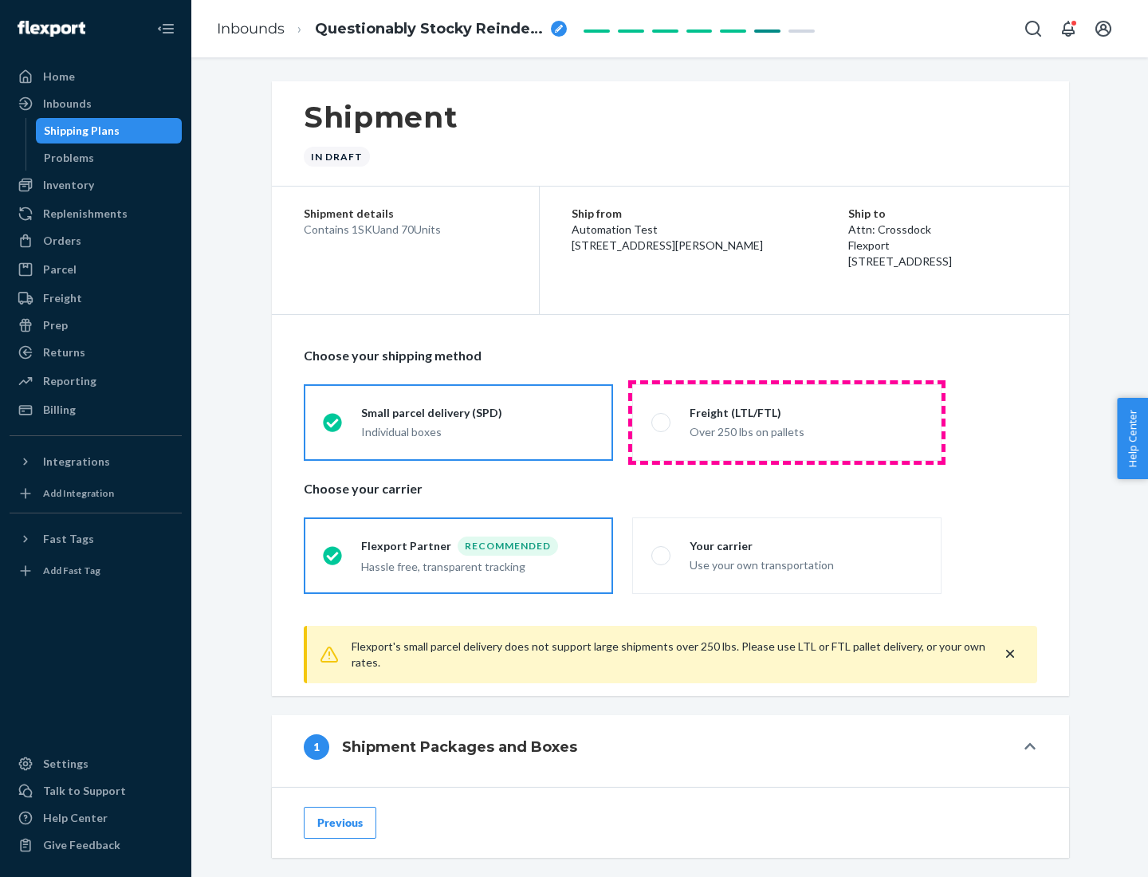
click at [787, 422] on div "Over 250 lbs on pallets" at bounding box center [806, 430] width 233 height 19
click at [662, 422] on input "Freight (LTL/FTL) Over 250 lbs on pallets" at bounding box center [657, 422] width 10 height 10
radio input "true"
radio input "false"
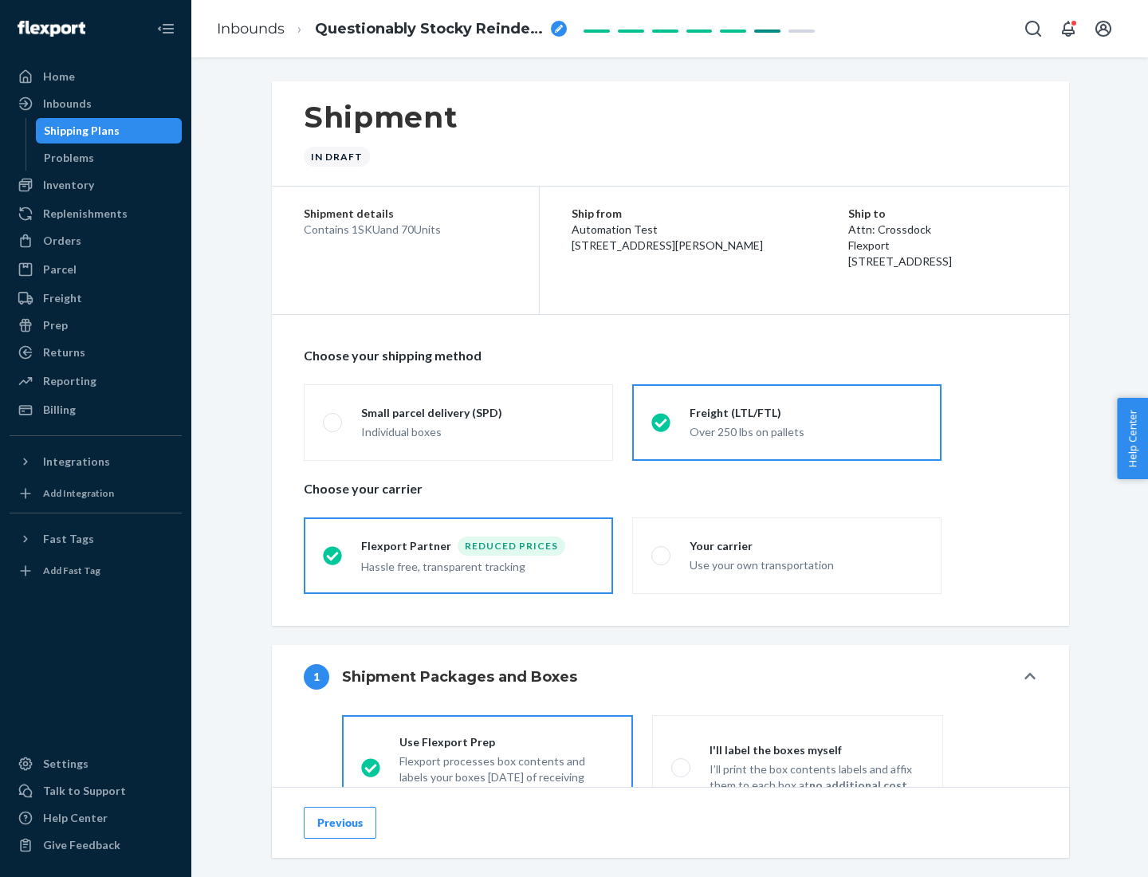
scroll to position [89, 0]
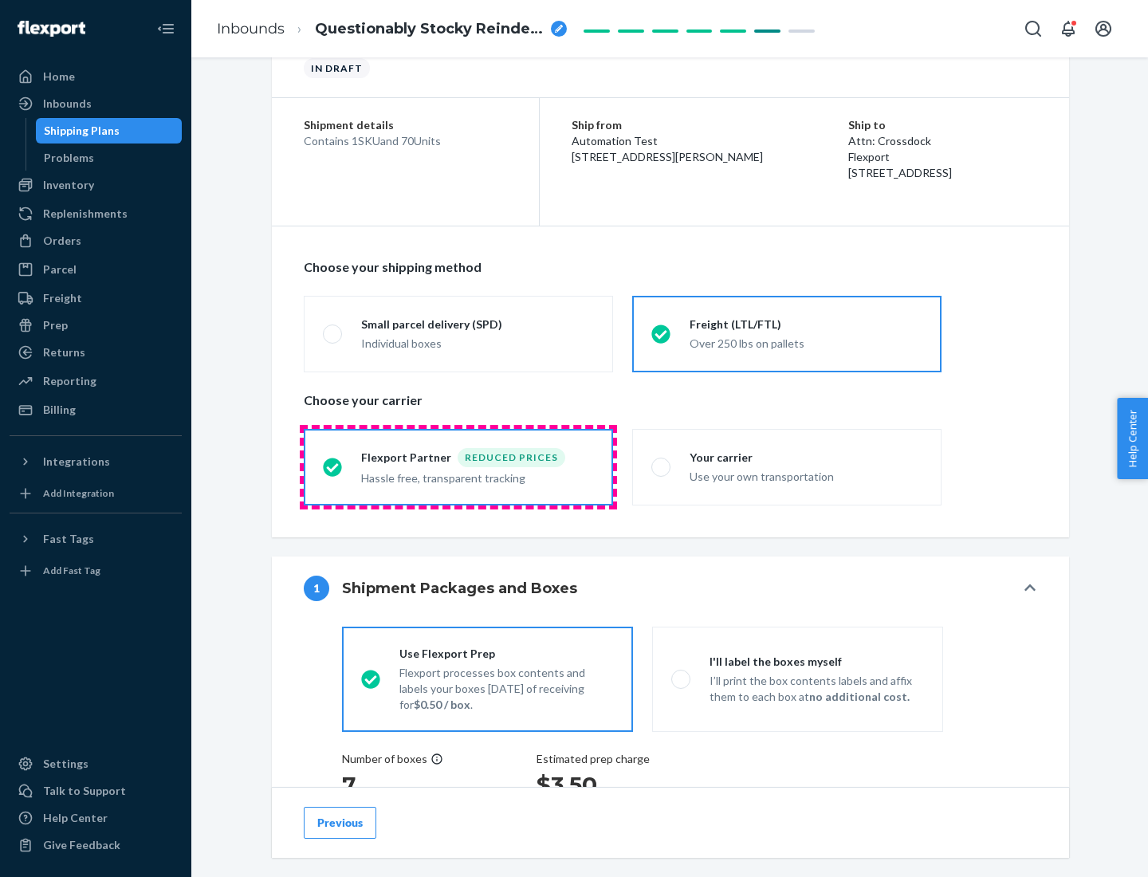
click at [459, 467] on div "Hassle free, transparent tracking" at bounding box center [477, 476] width 233 height 19
click at [333, 467] on input "Flexport Partner Reduced prices Hassle free, transparent tracking" at bounding box center [328, 467] width 10 height 10
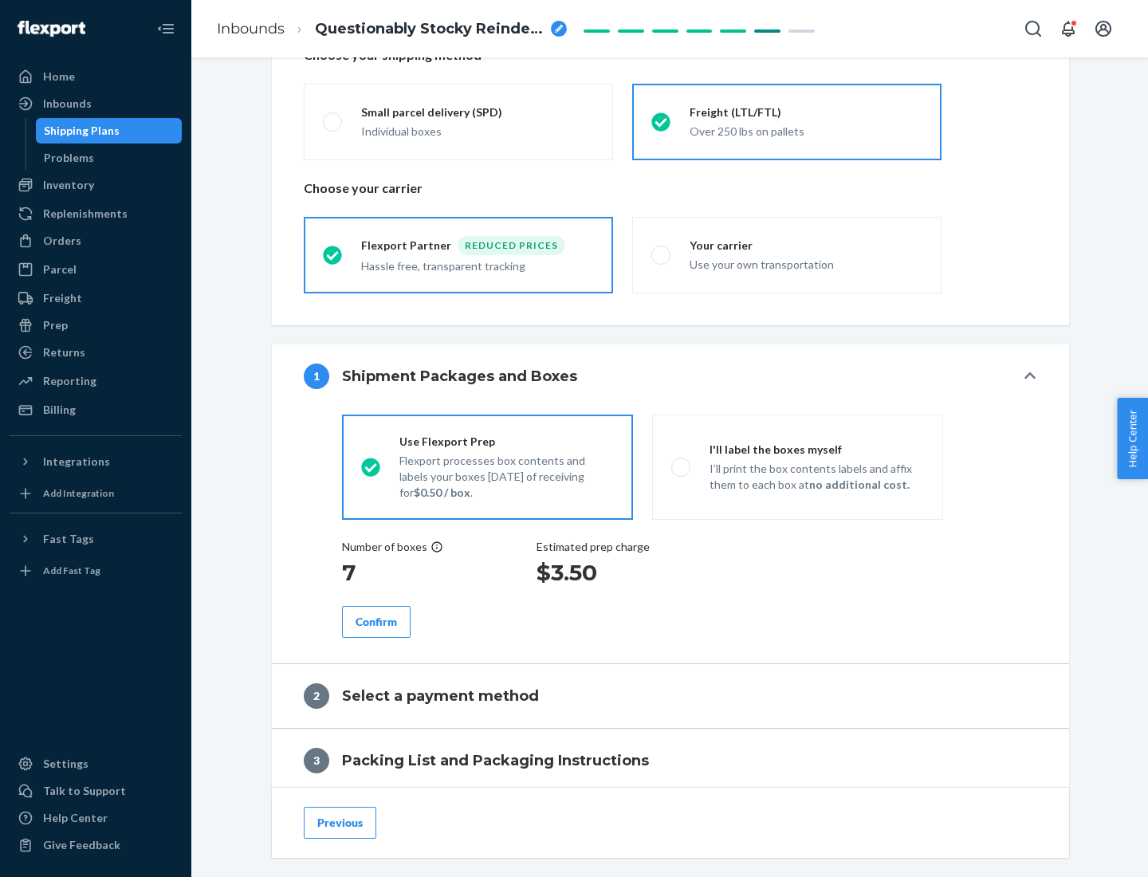
click at [798, 467] on p "I’ll print the box contents labels and affix them to each box at no additional …" at bounding box center [817, 477] width 215 height 32
click at [682, 467] on input "I'll label the boxes myself I’ll print the box contents labels and affix them t…" at bounding box center [677, 467] width 10 height 10
radio input "true"
radio input "false"
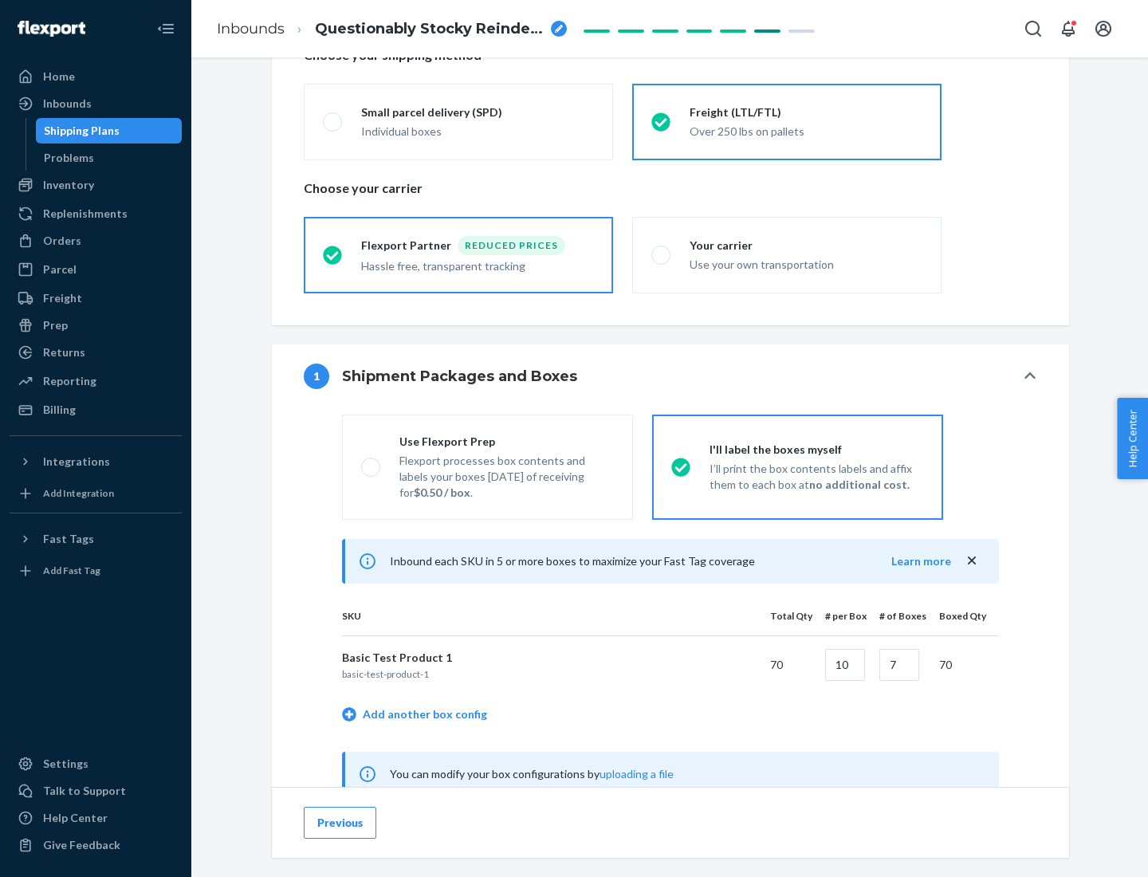
scroll to position [498, 0]
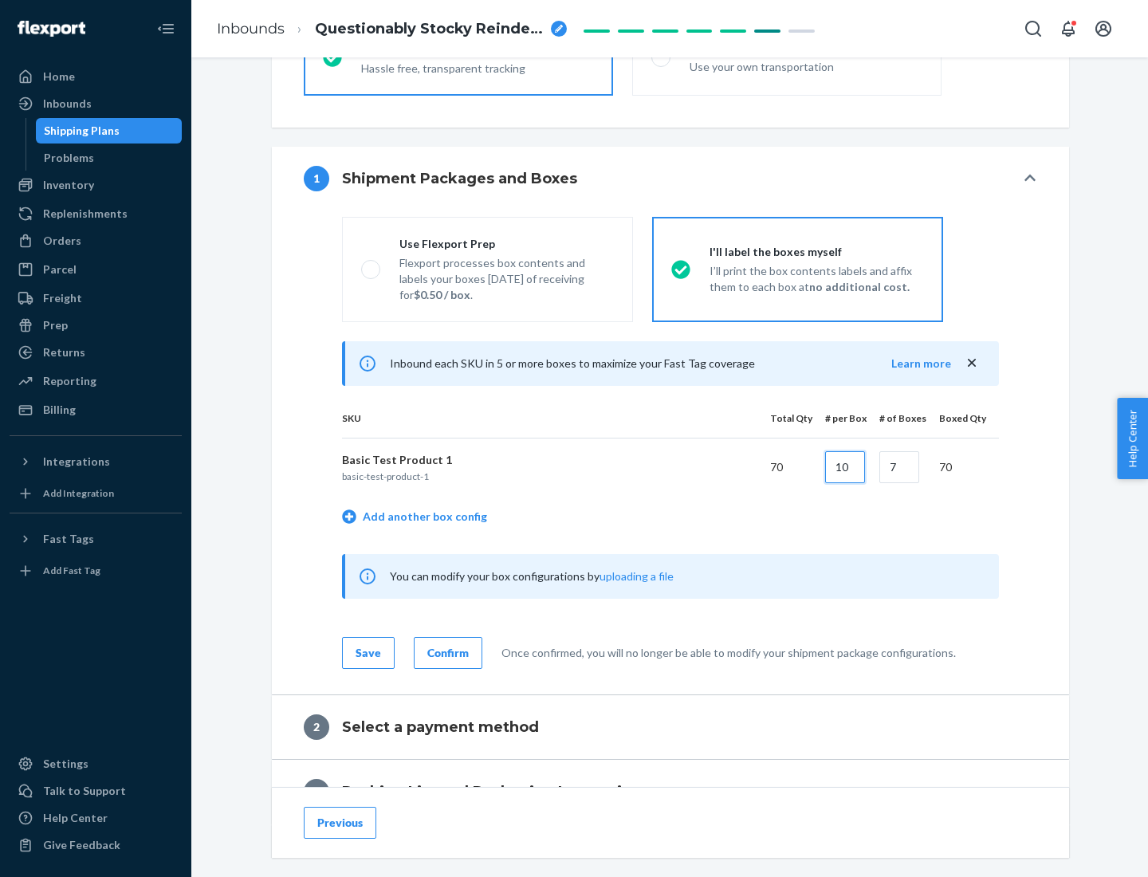
type input "10"
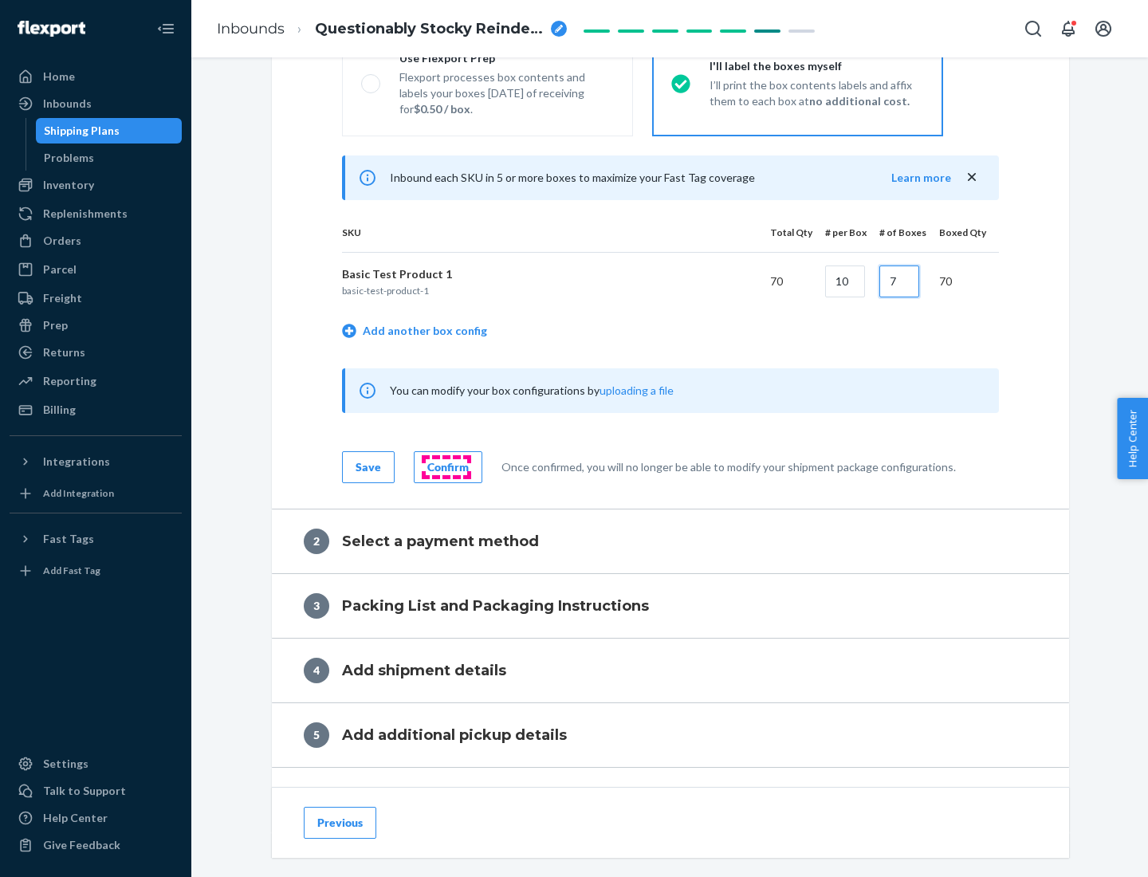
type input "7"
click at [446, 467] on div "Confirm" at bounding box center [447, 467] width 41 height 16
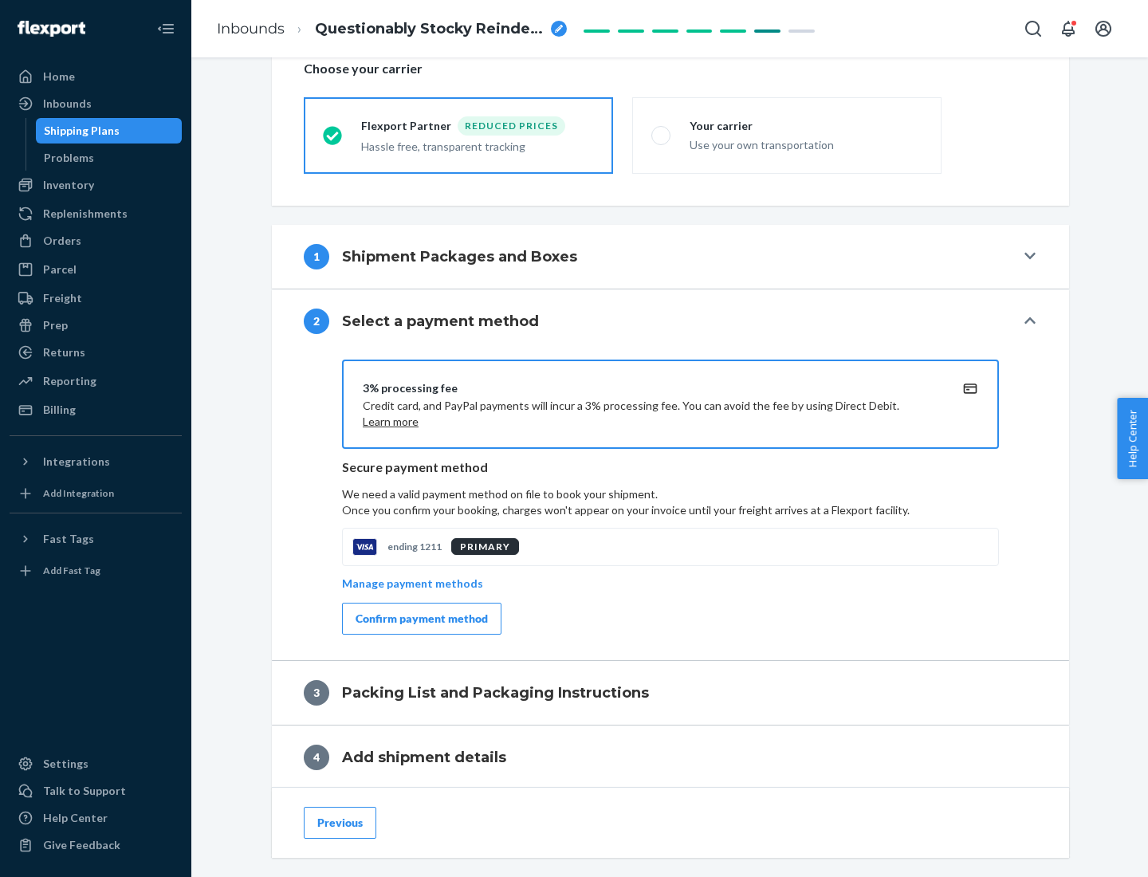
scroll to position [572, 0]
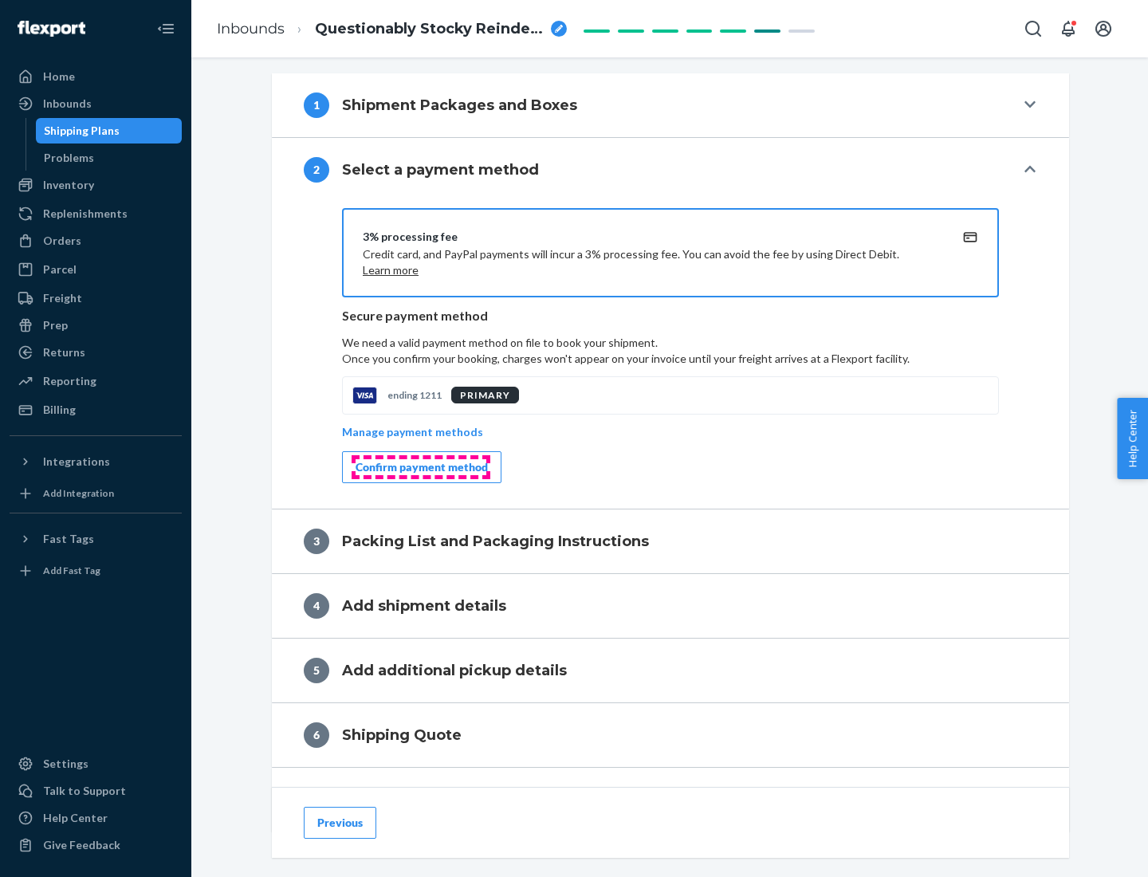
click at [420, 467] on div "Confirm payment method" at bounding box center [422, 467] width 132 height 16
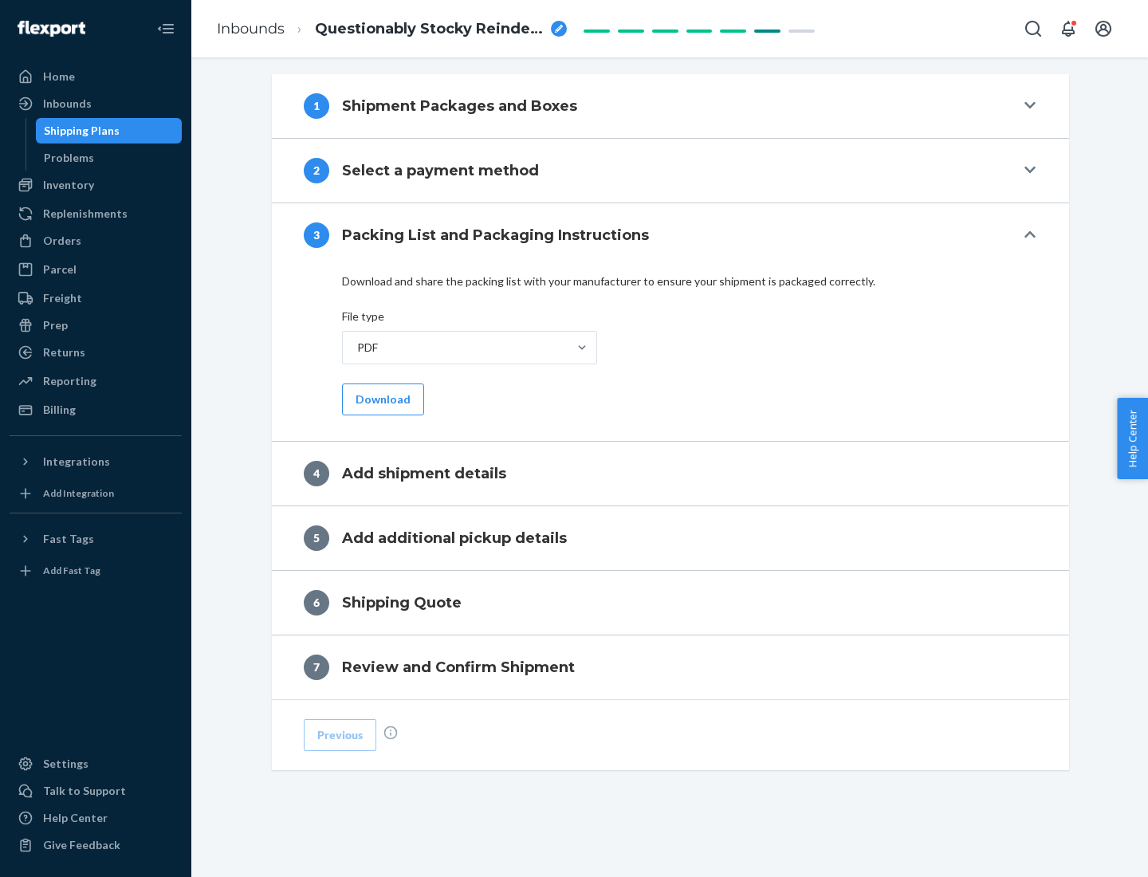
scroll to position [503, 0]
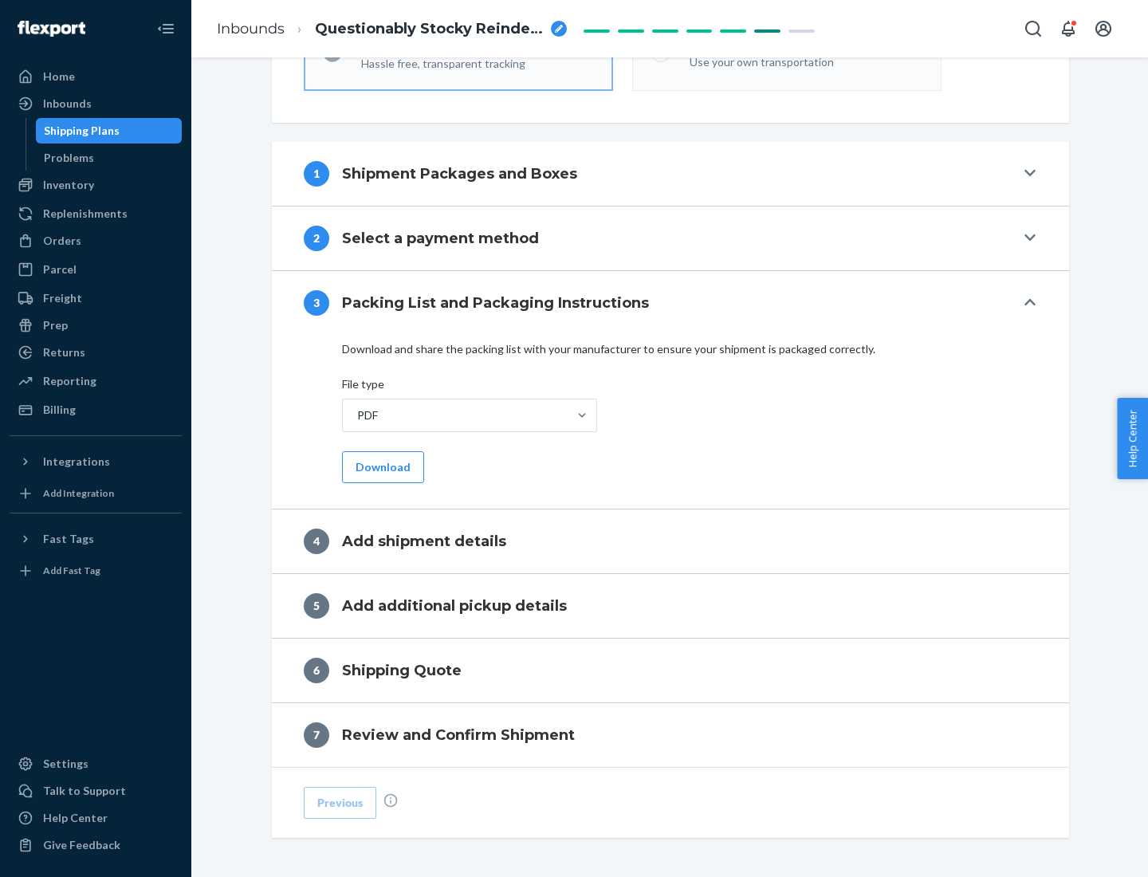
click at [381, 467] on button "Download" at bounding box center [383, 467] width 82 height 32
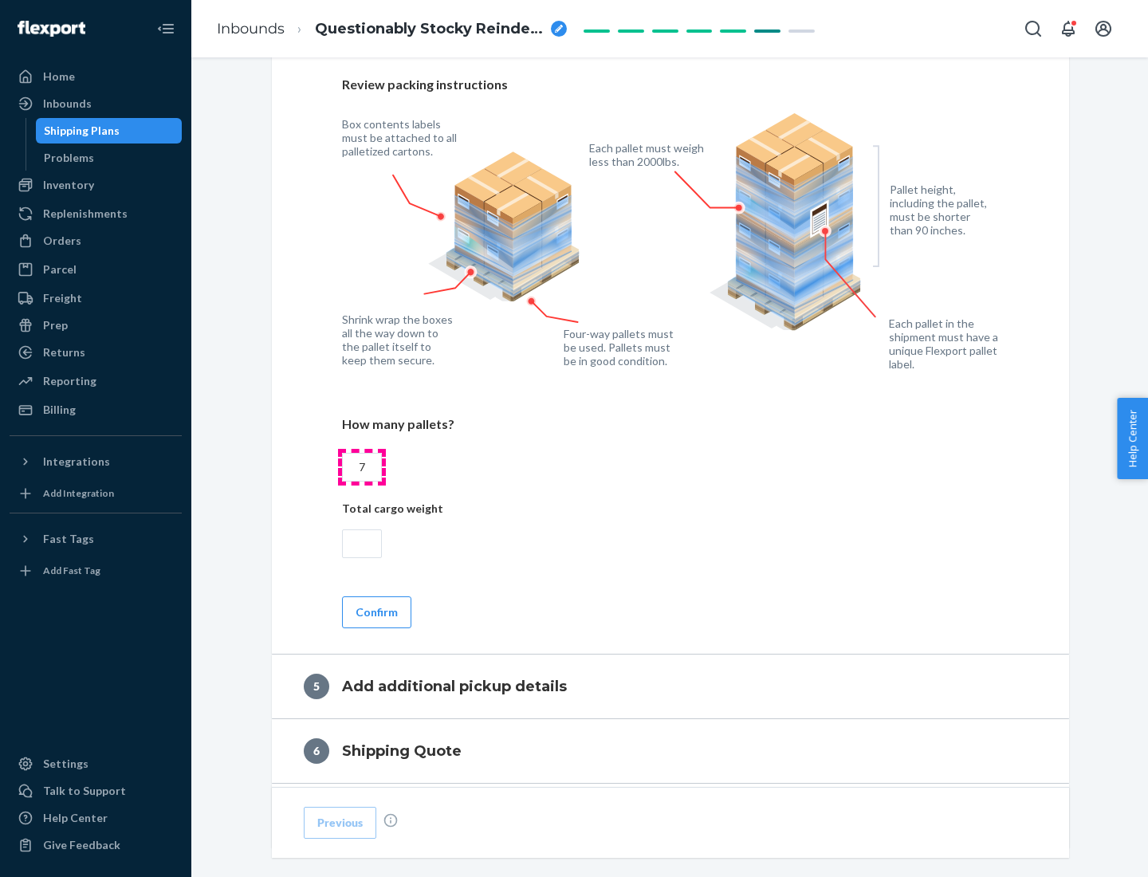
scroll to position [1035, 0]
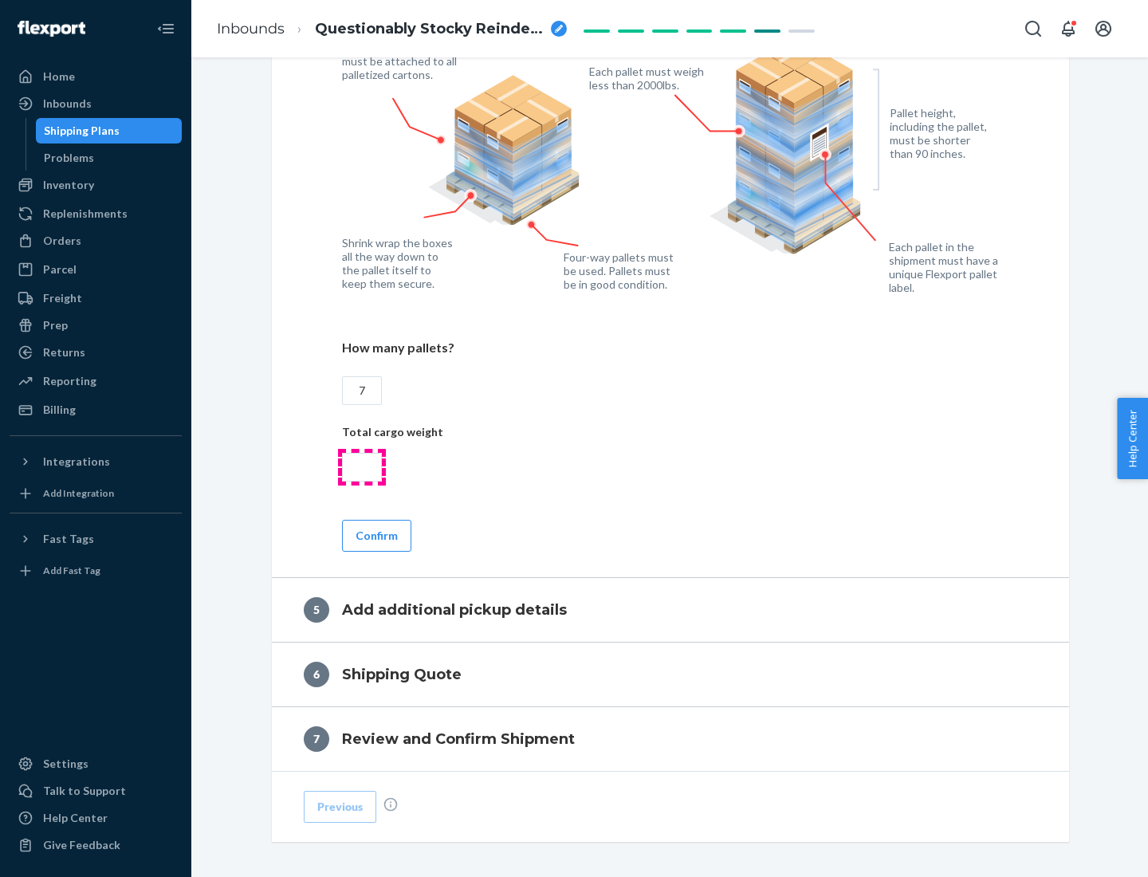
type input "7"
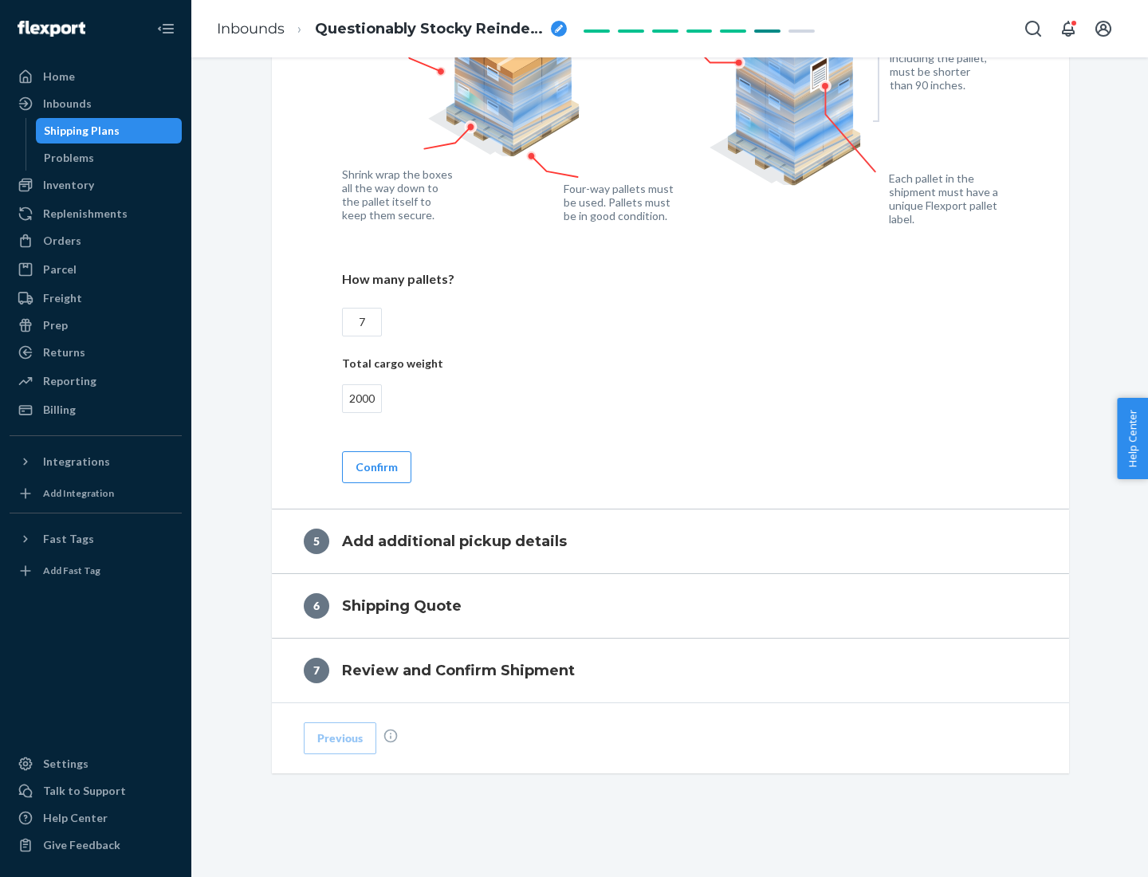
type input "2000"
click at [376, 467] on button "Confirm" at bounding box center [376, 467] width 69 height 32
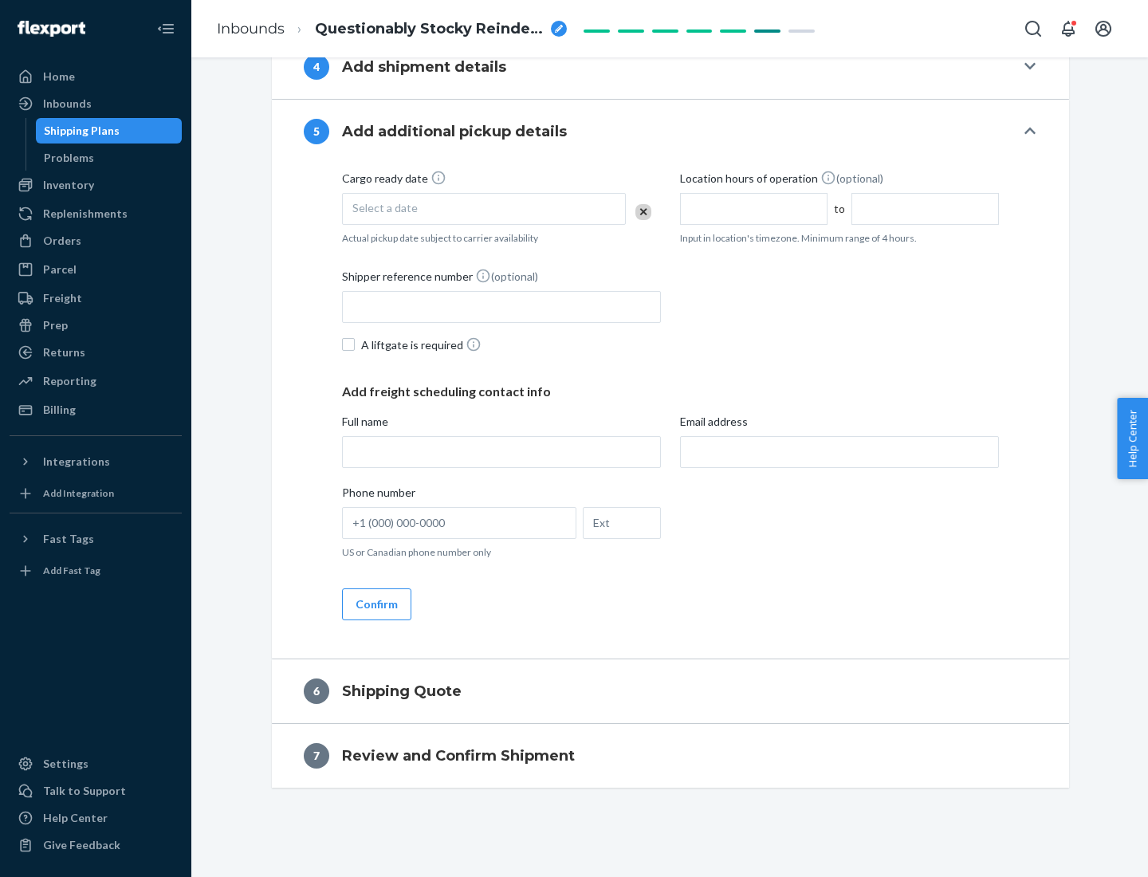
scroll to position [546, 0]
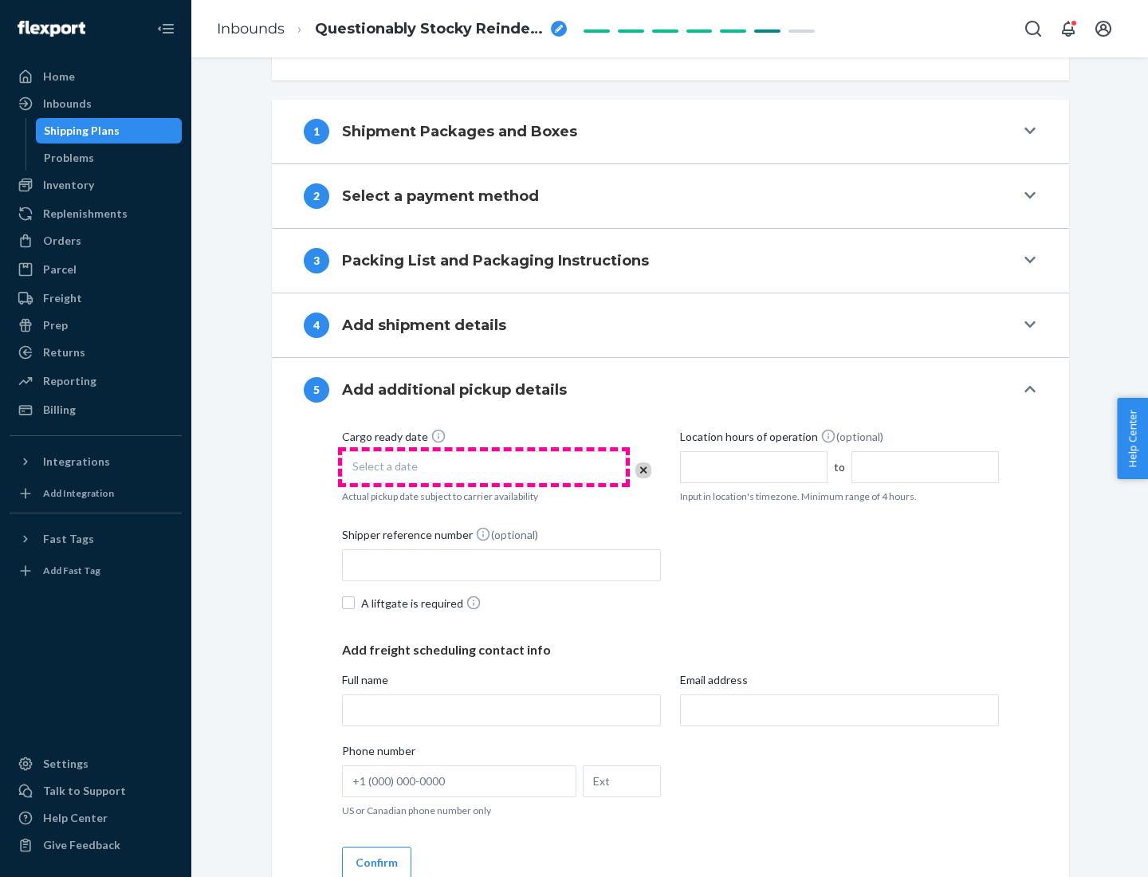
click at [484, 467] on div "Select a date" at bounding box center [484, 467] width 284 height 32
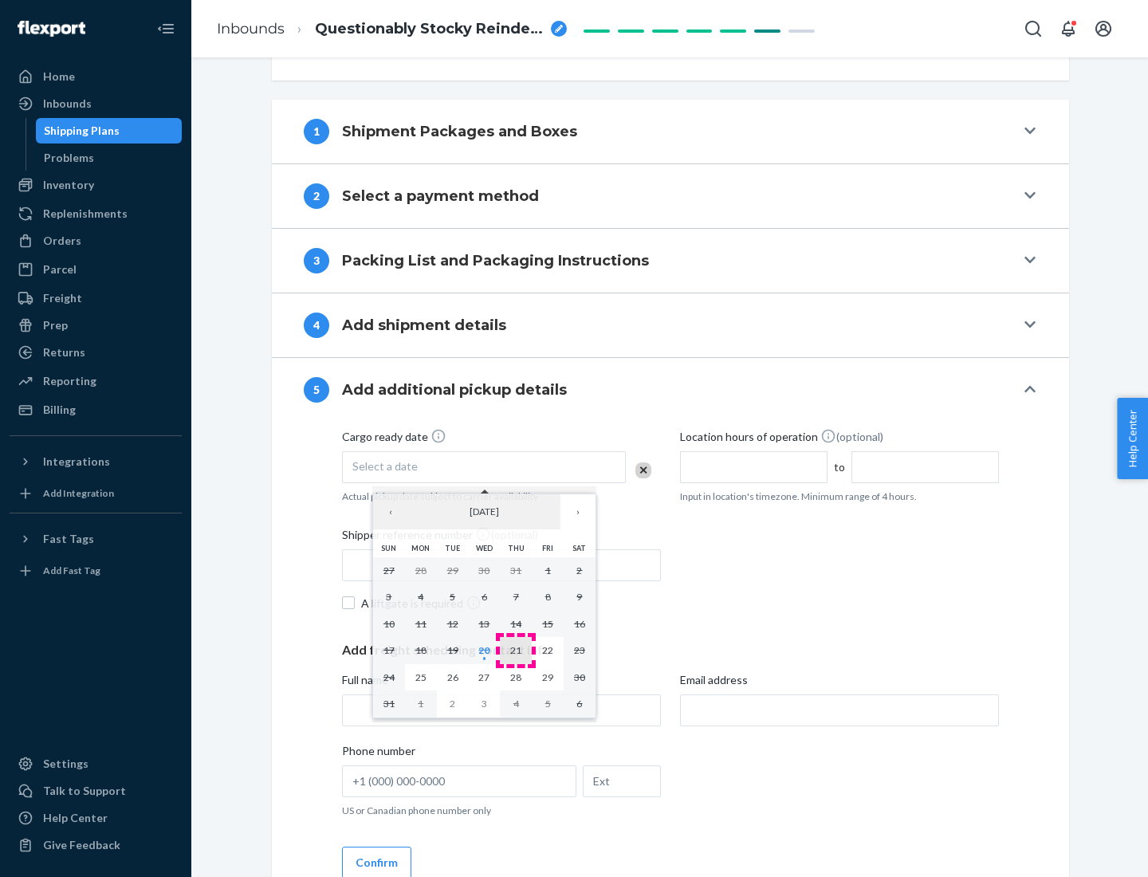
click at [516, 650] on abbr "21" at bounding box center [515, 650] width 11 height 12
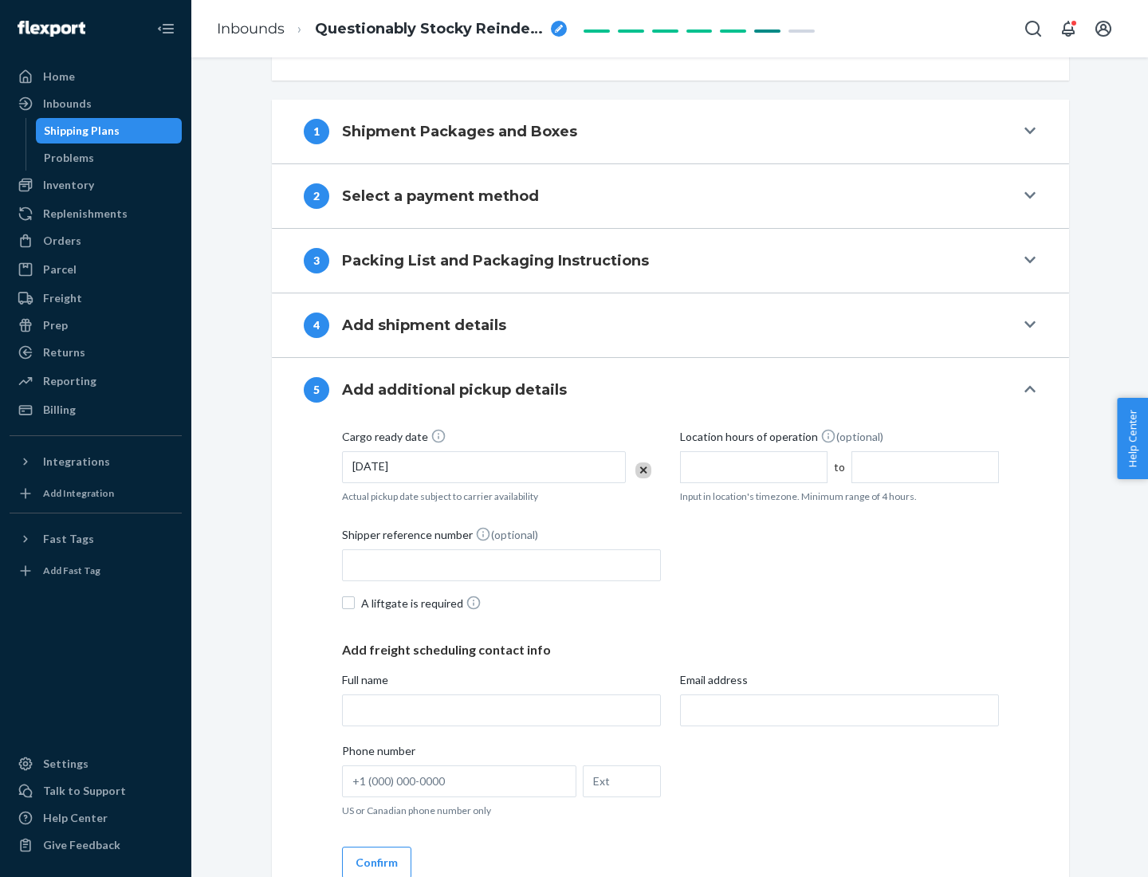
scroll to position [789, 0]
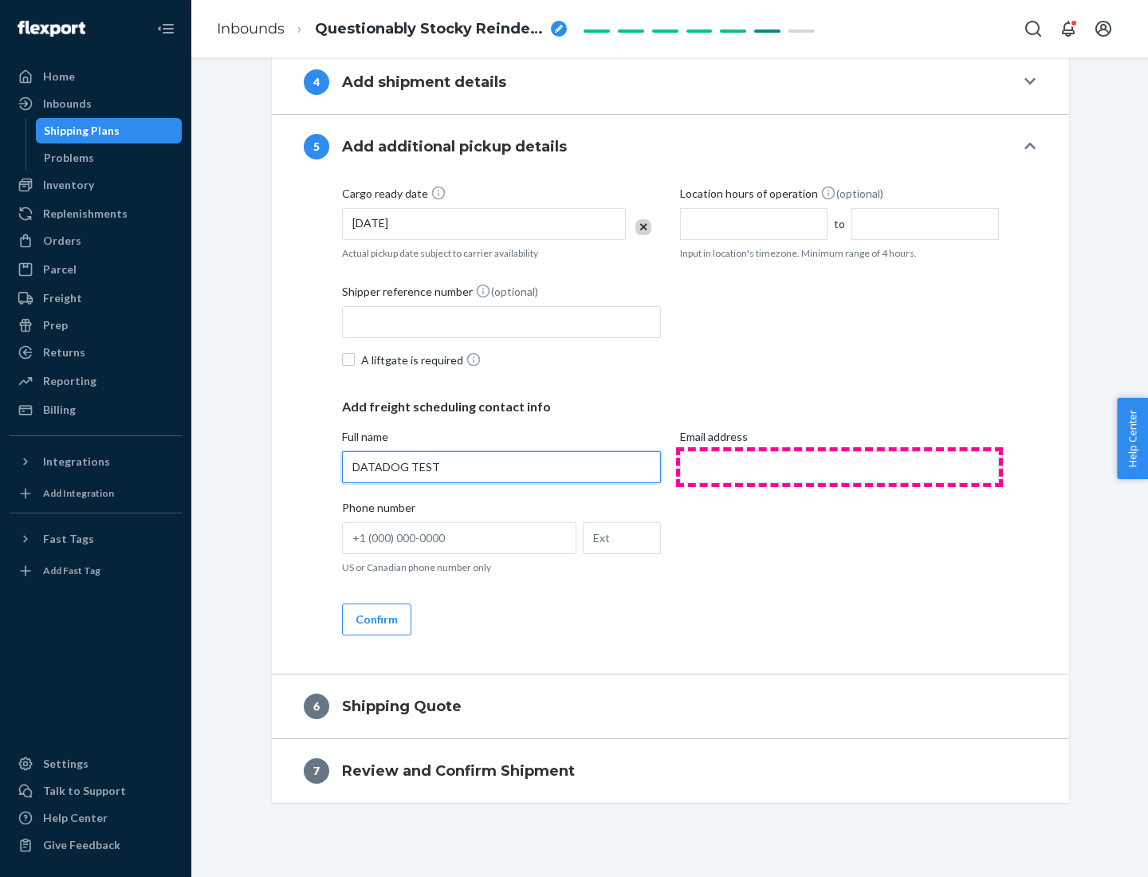
type input "DATADOG TEST"
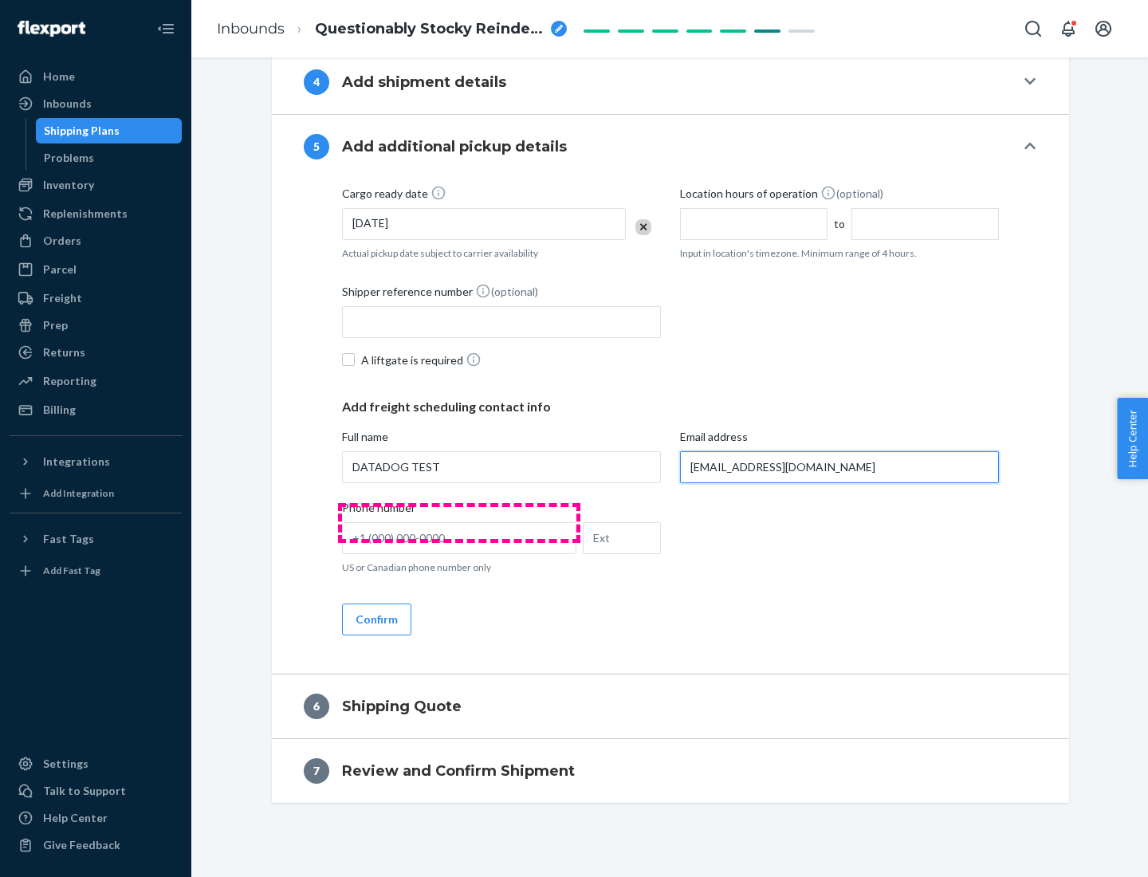
scroll to position [804, 0]
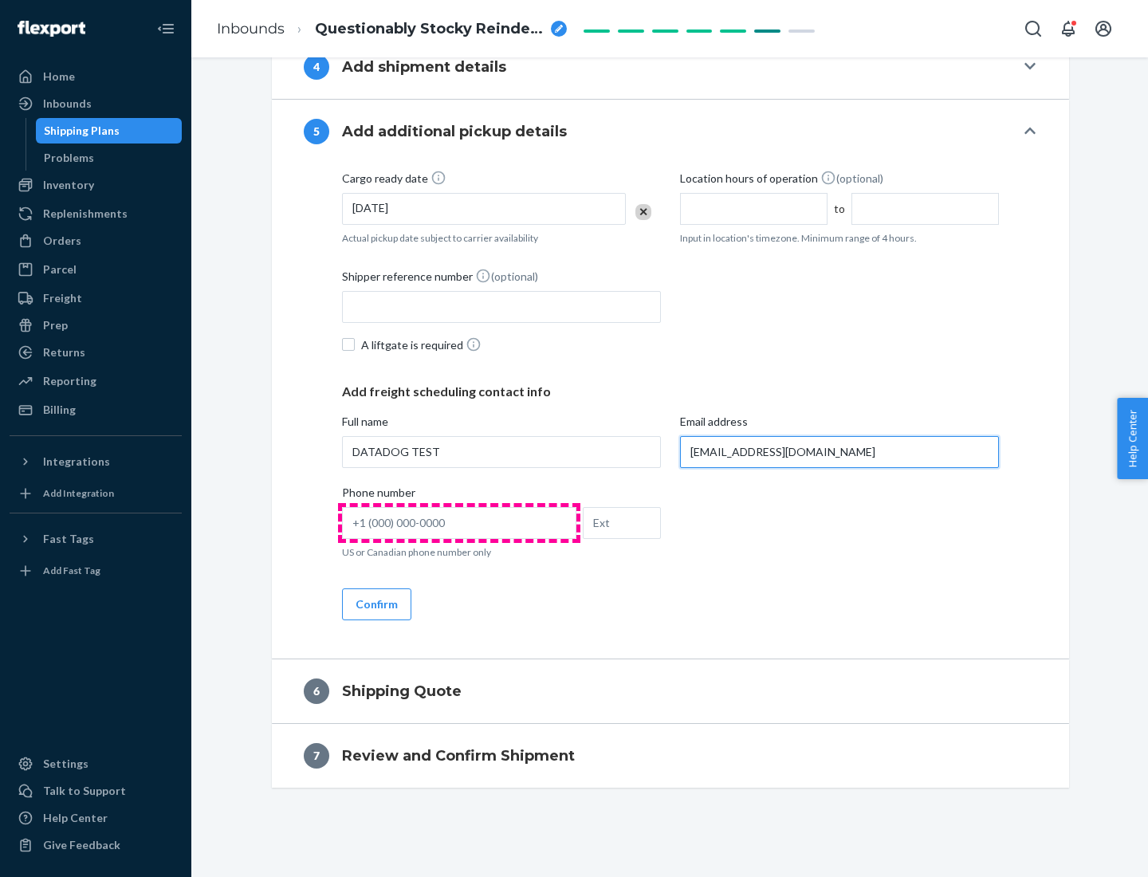
type input "[EMAIL_ADDRESS][DOMAIN_NAME]"
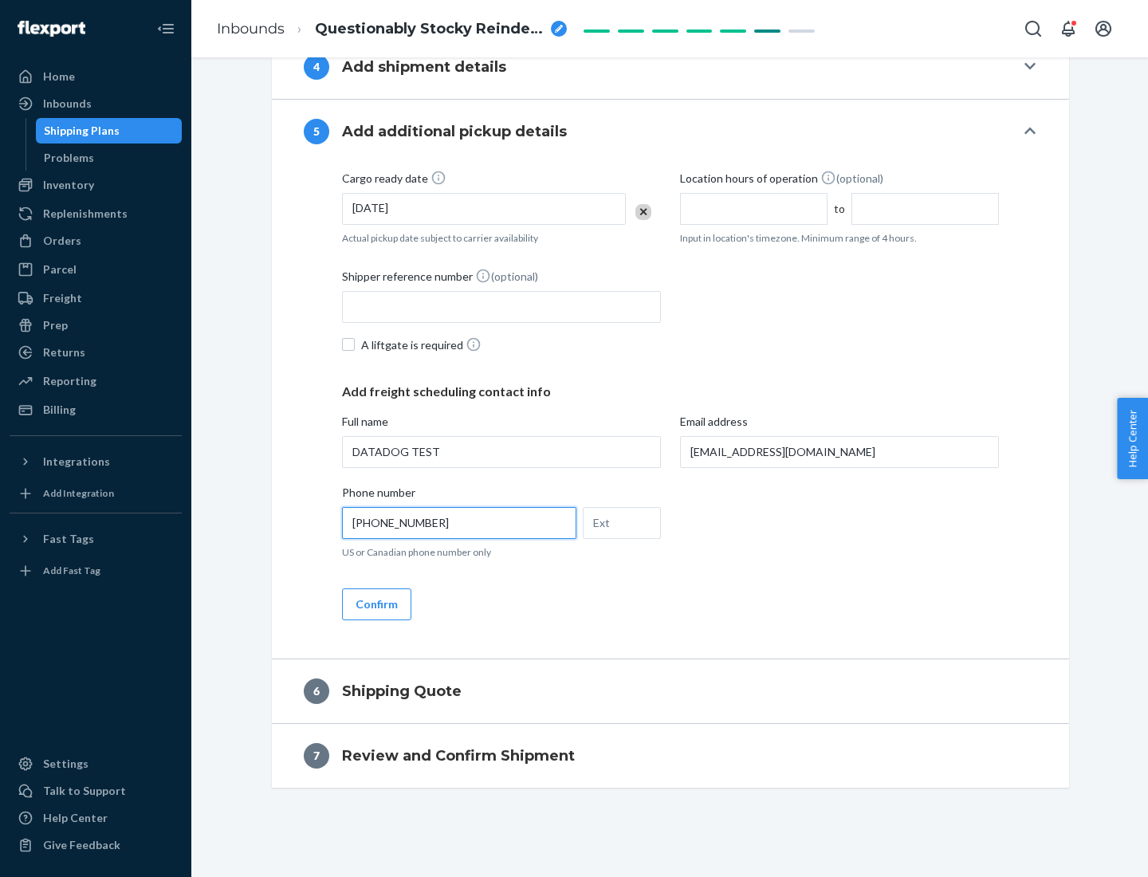
type input "[PHONE_NUMBER]"
click at [376, 604] on button "Confirm" at bounding box center [376, 605] width 69 height 32
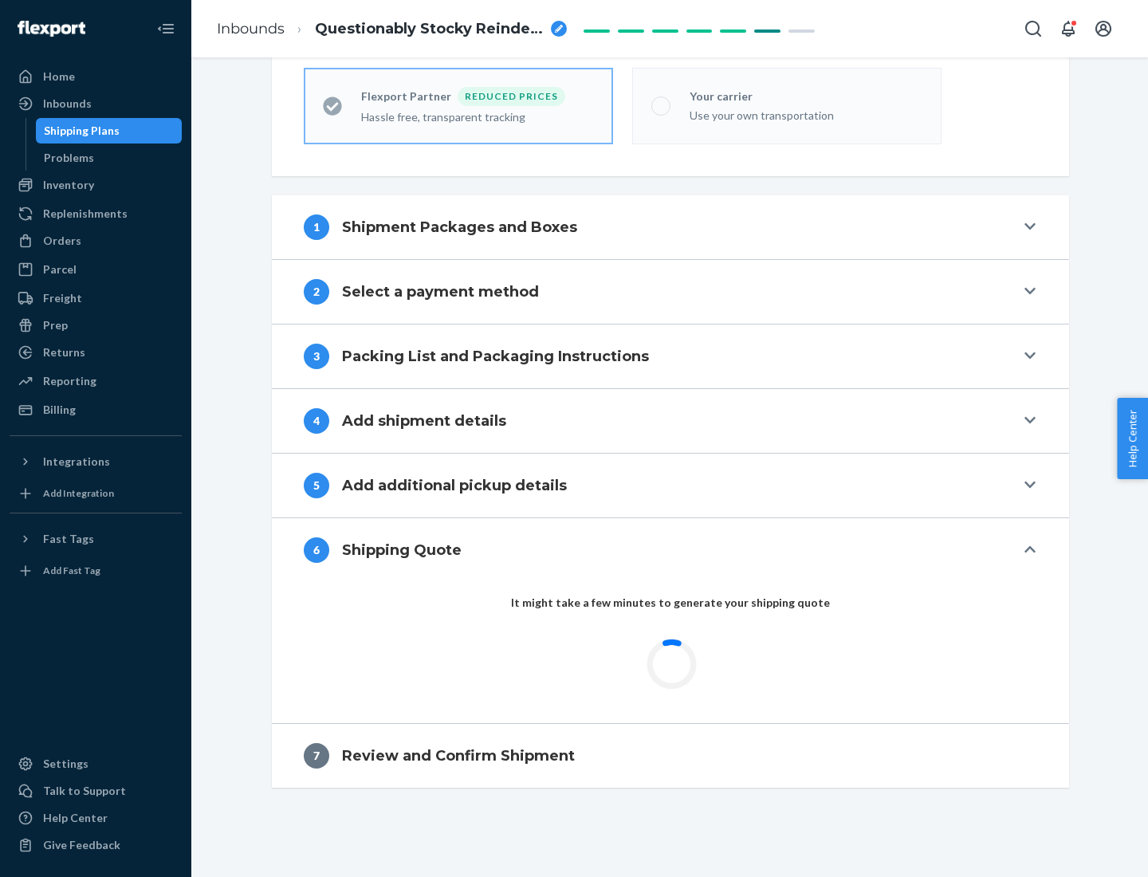
scroll to position [507, 0]
